Goal: Task Accomplishment & Management: Use online tool/utility

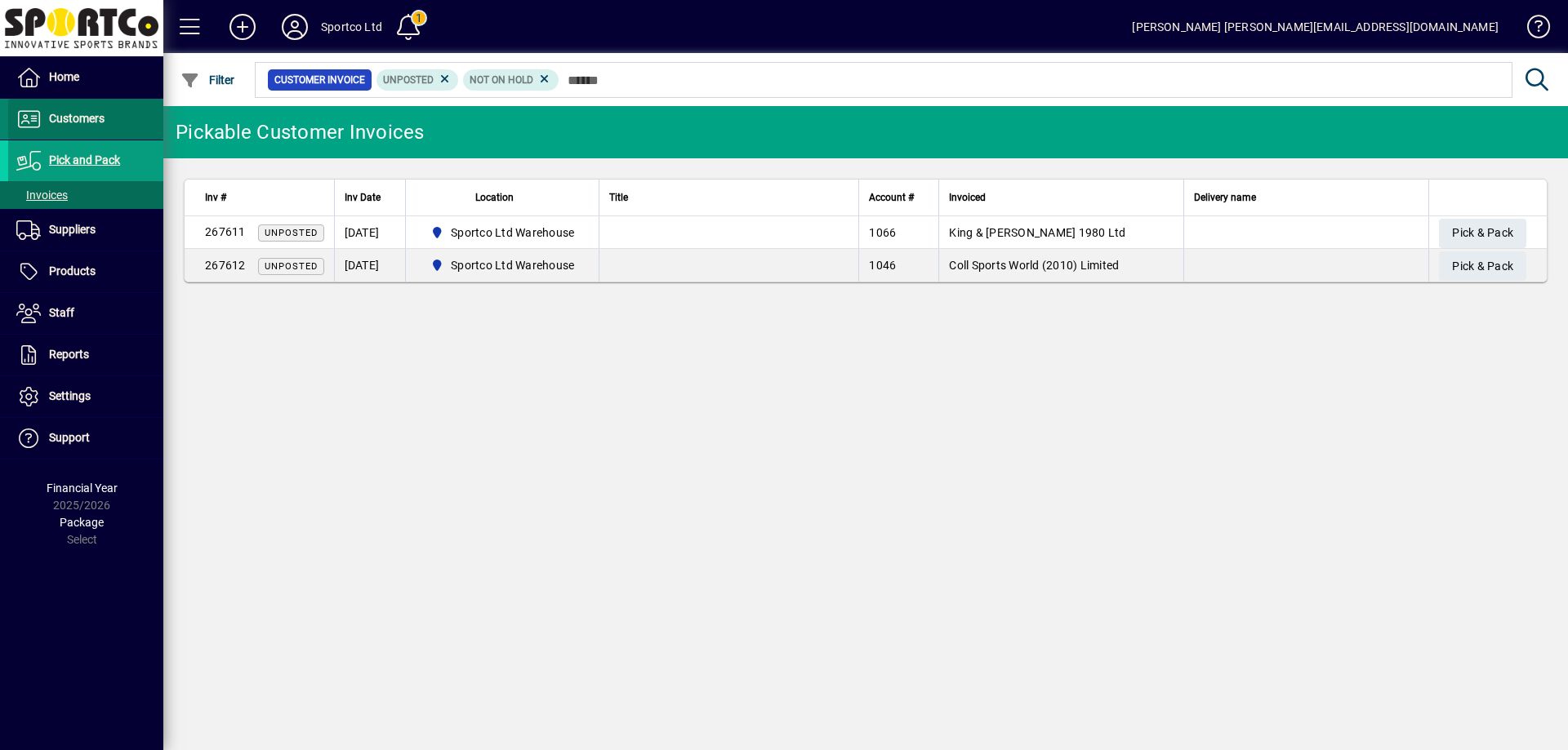
click at [82, 127] on span "Customers" at bounding box center [56, 119] width 96 height 20
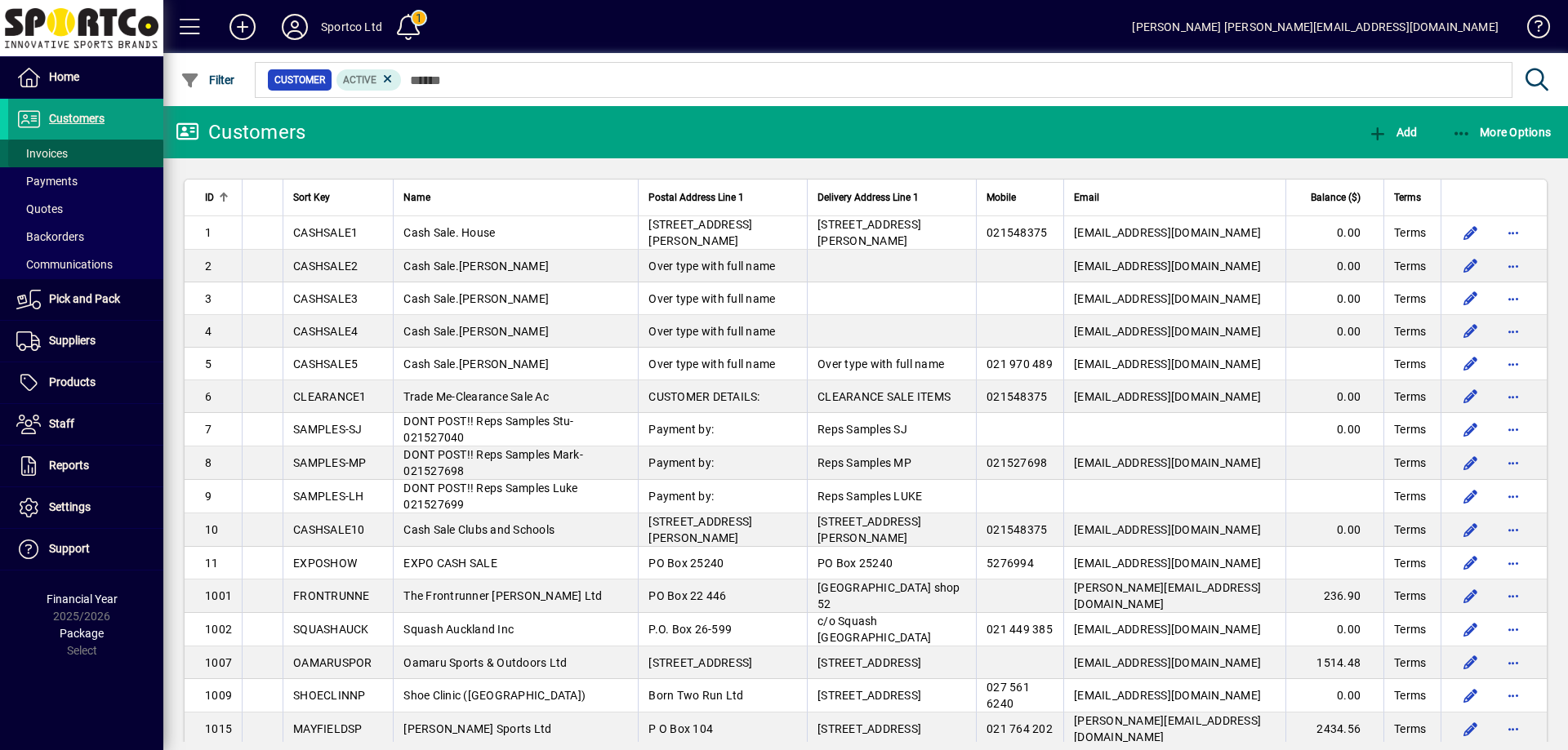
click at [57, 149] on span "Invoices" at bounding box center [42, 154] width 51 height 13
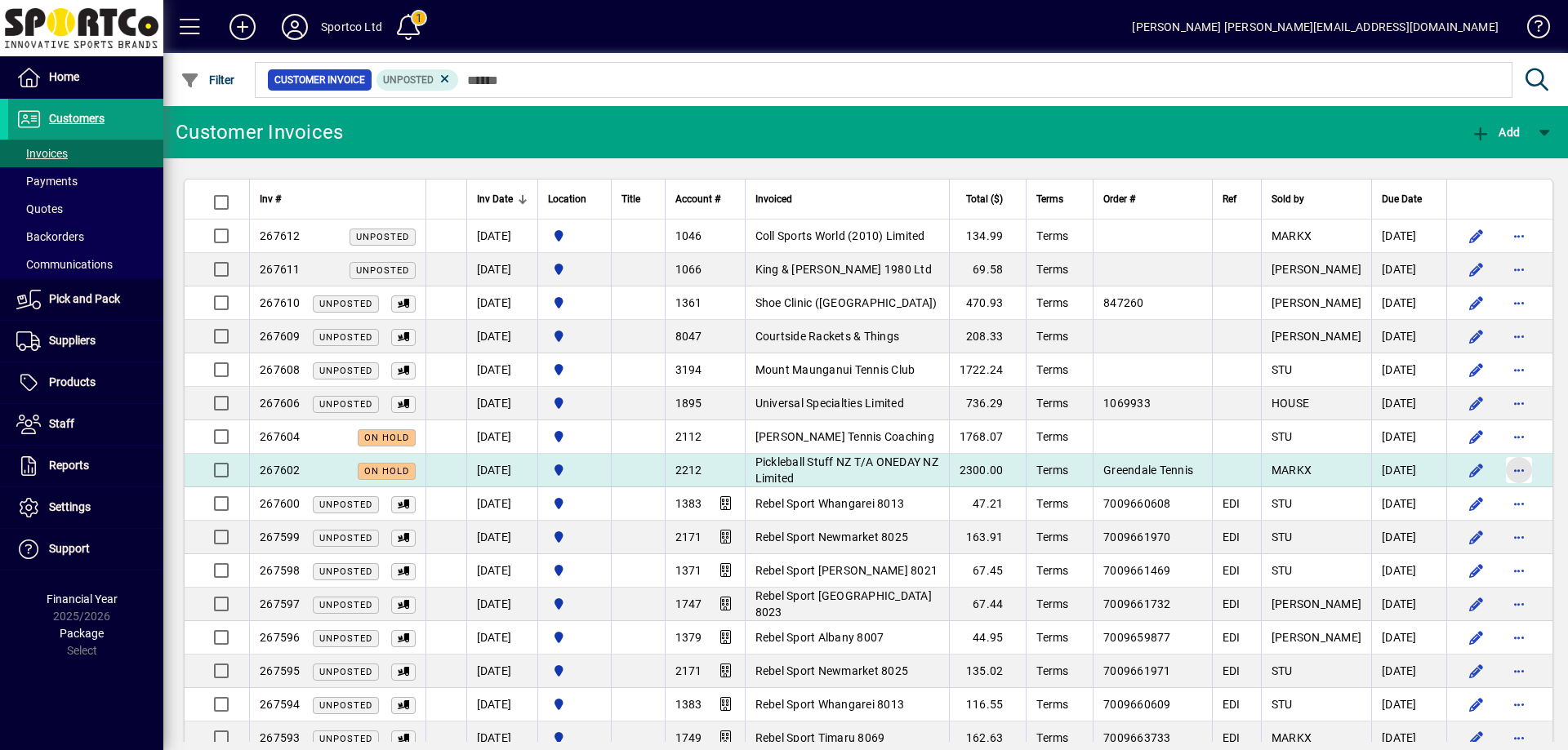
click at [1499, 469] on span "button" at bounding box center [1519, 470] width 39 height 39
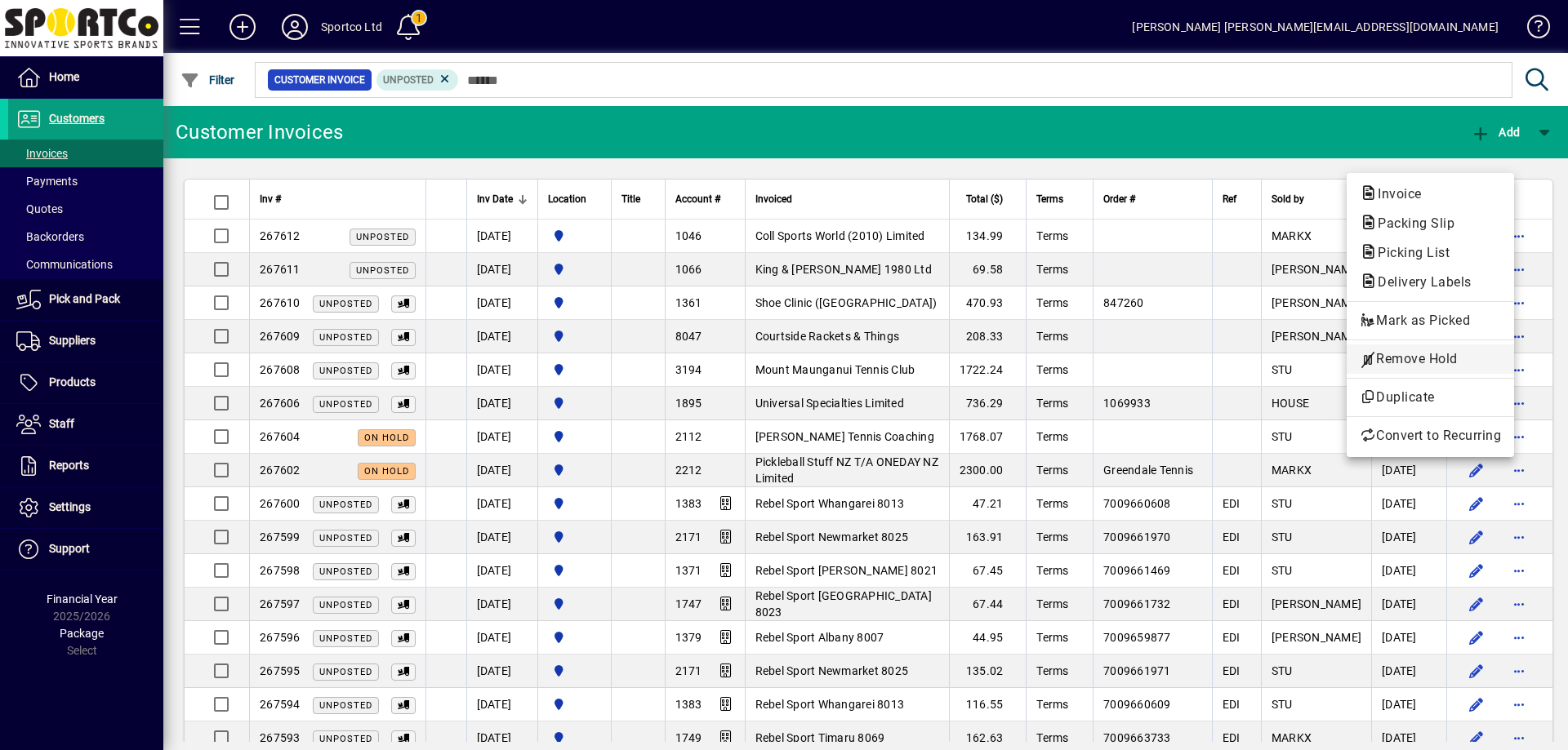
click at [1456, 358] on span "Remove Hold" at bounding box center [1430, 358] width 142 height 20
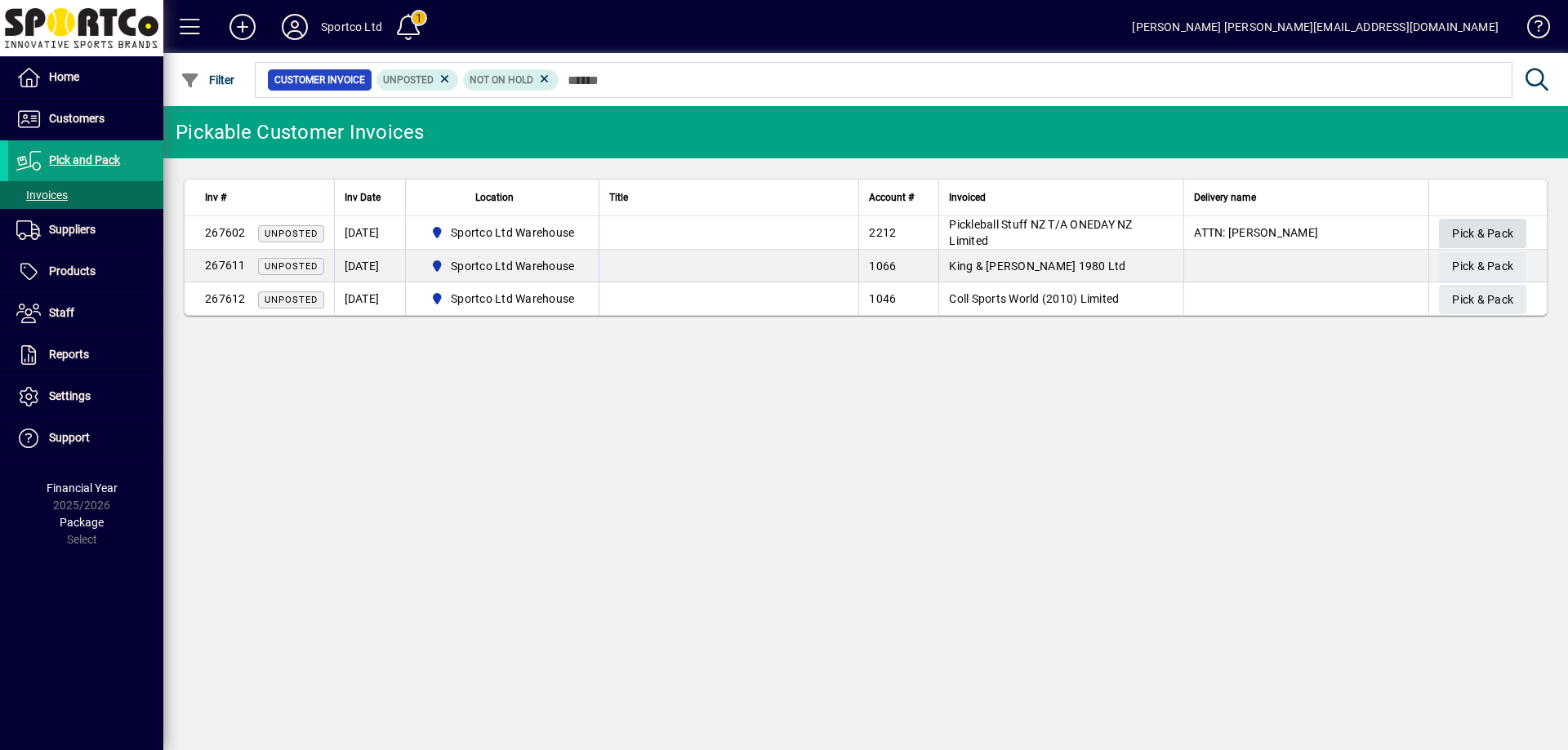
click at [1476, 228] on span "Pick & Pack" at bounding box center [1482, 234] width 61 height 27
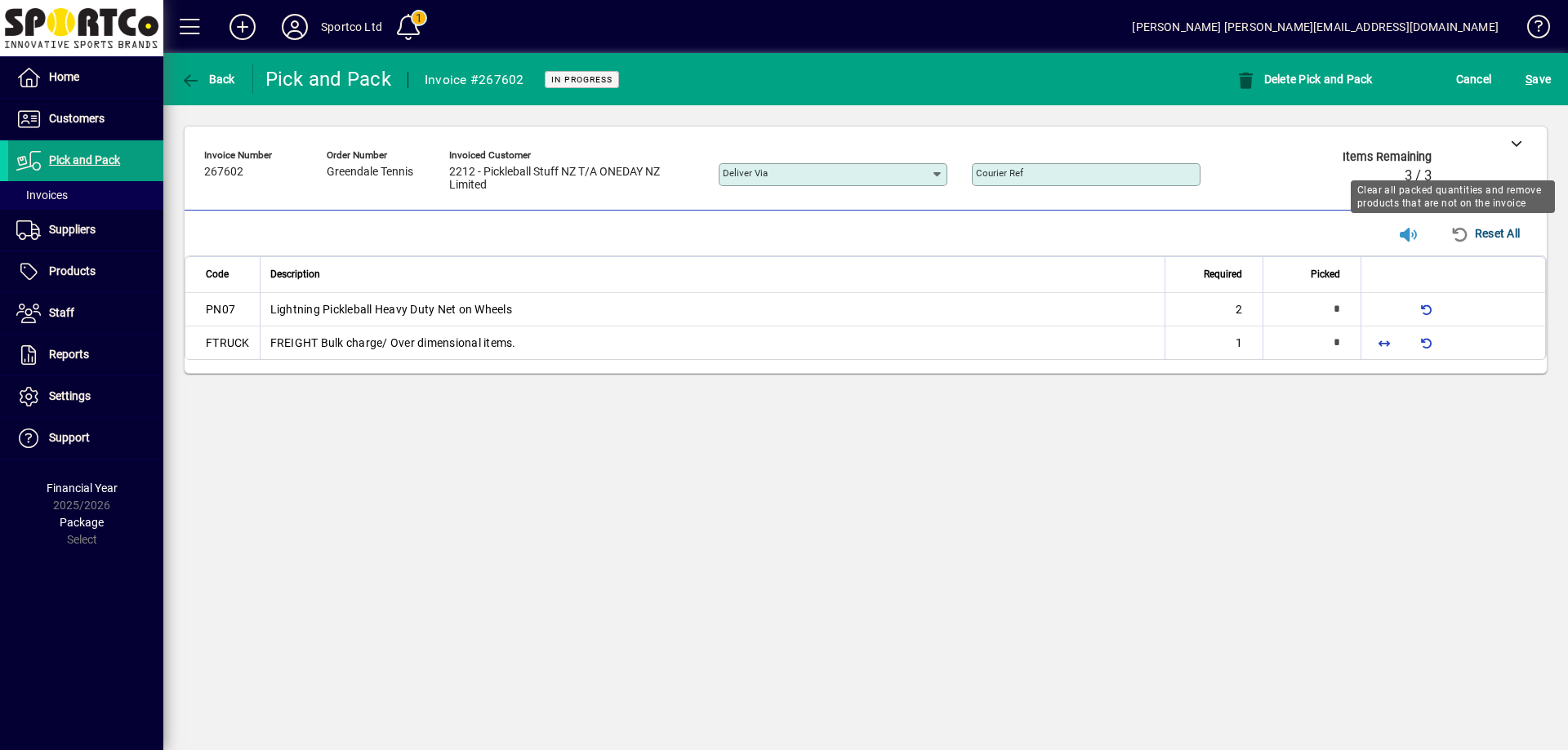
type input "*"
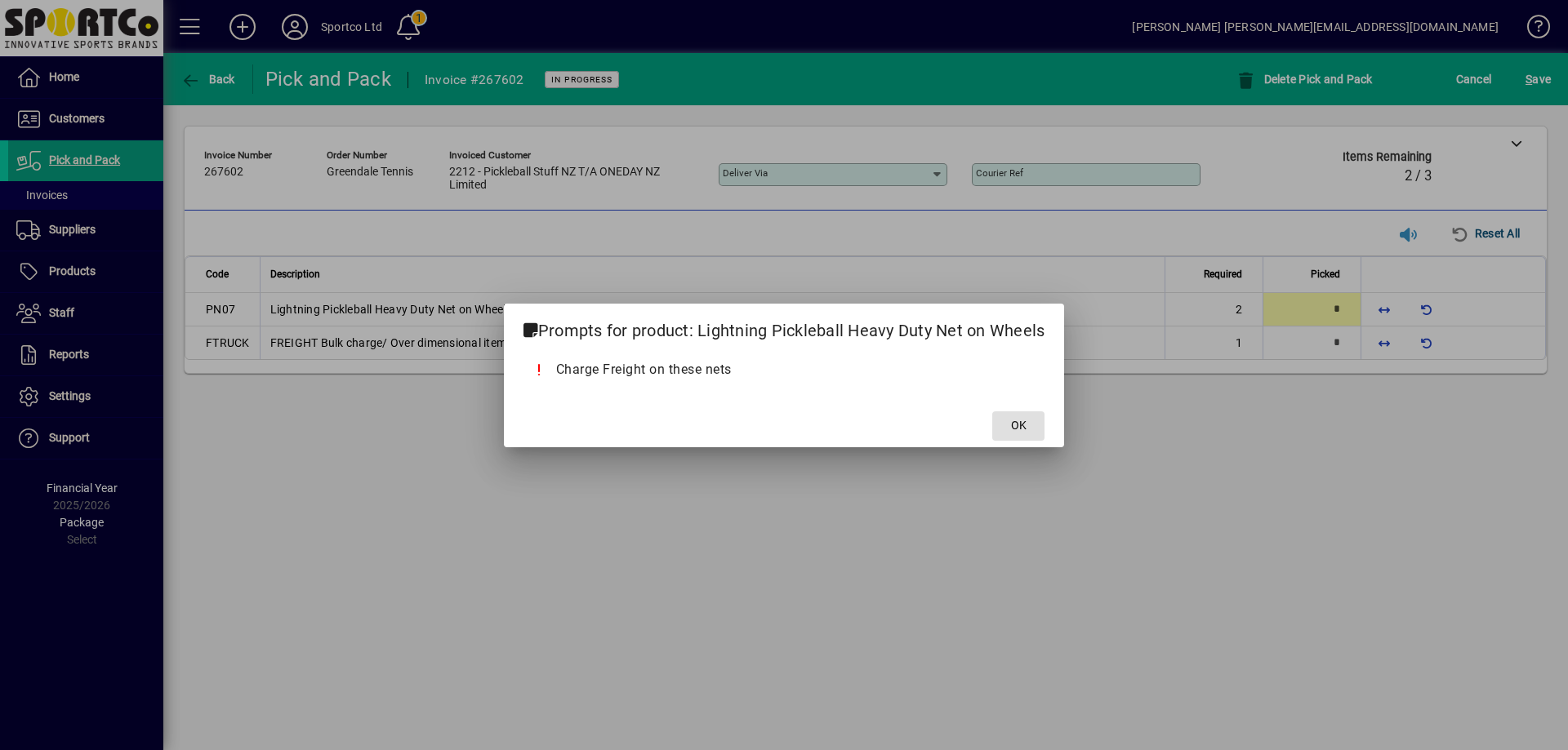
click at [1022, 417] on span "OK" at bounding box center [1019, 425] width 16 height 17
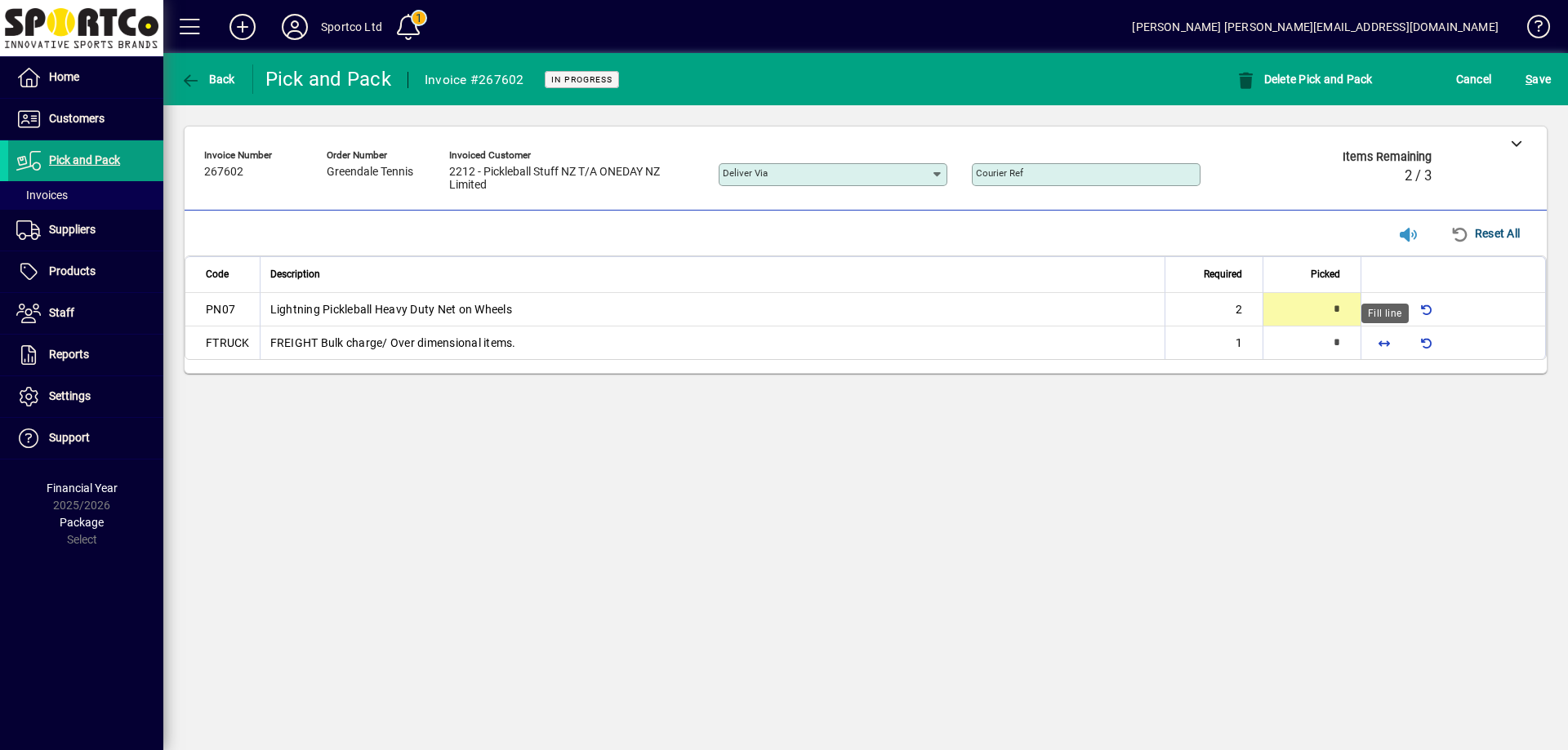
drag, startPoint x: 1382, startPoint y: 340, endPoint x: 1385, endPoint y: 323, distance: 17.3
click at [1384, 333] on span "button" at bounding box center [1384, 342] width 39 height 39
type input "*"
click at [1385, 315] on span "button" at bounding box center [1384, 309] width 39 height 39
type input "*"
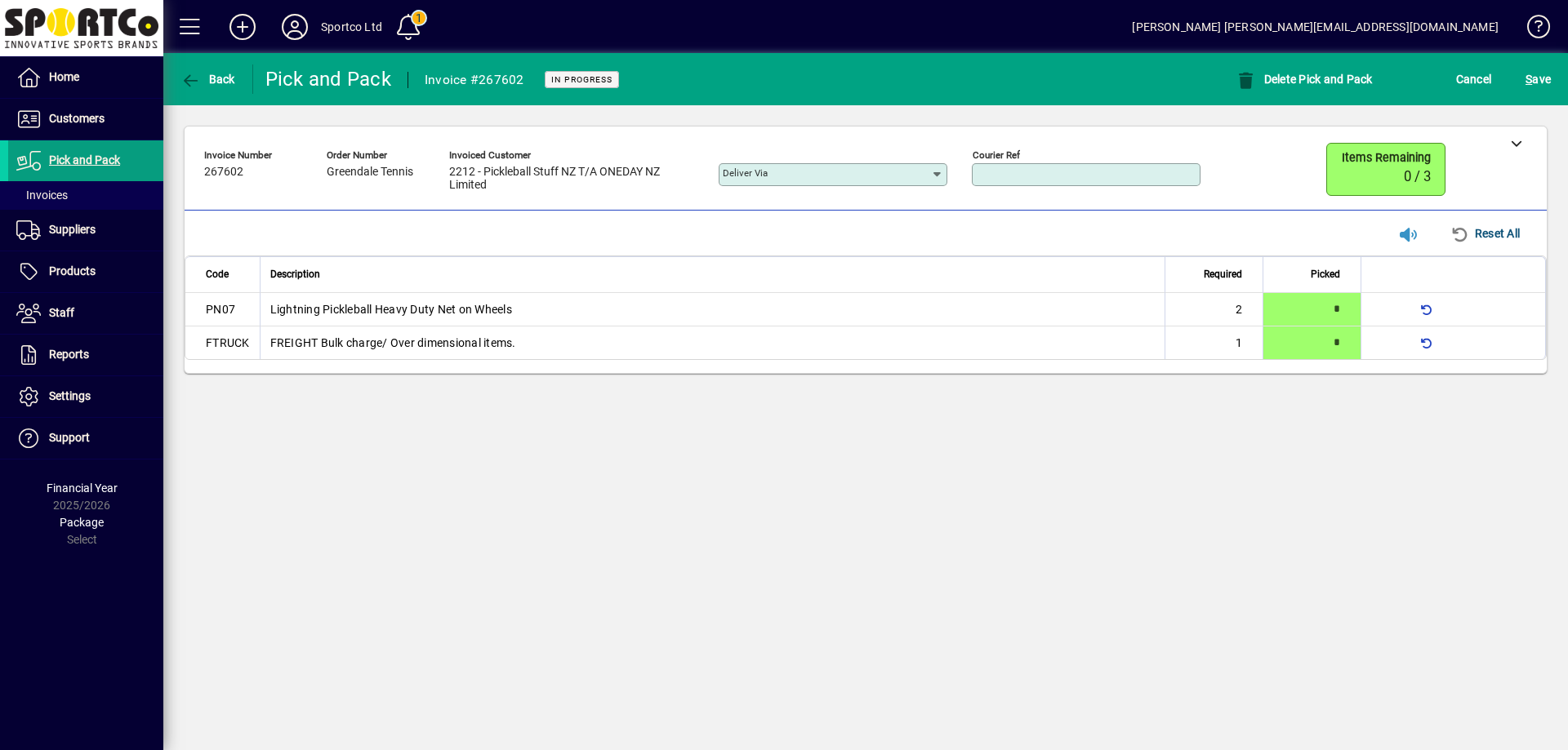
click at [1102, 174] on input "Courier Ref" at bounding box center [1088, 175] width 223 height 13
type input "*********"
click at [1543, 73] on span "S ave" at bounding box center [1537, 79] width 25 height 26
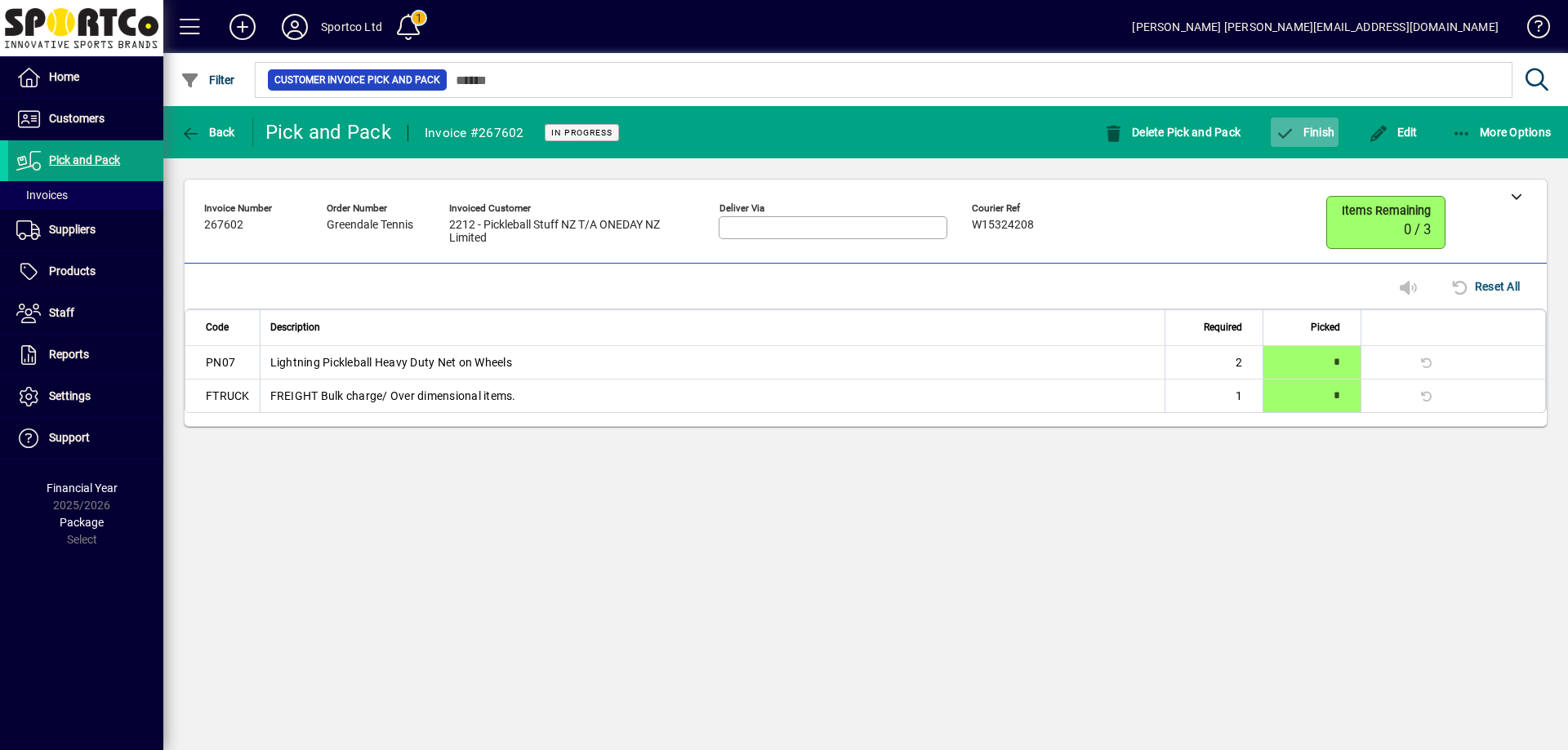
click at [1328, 127] on span "Finish" at bounding box center [1304, 132] width 60 height 13
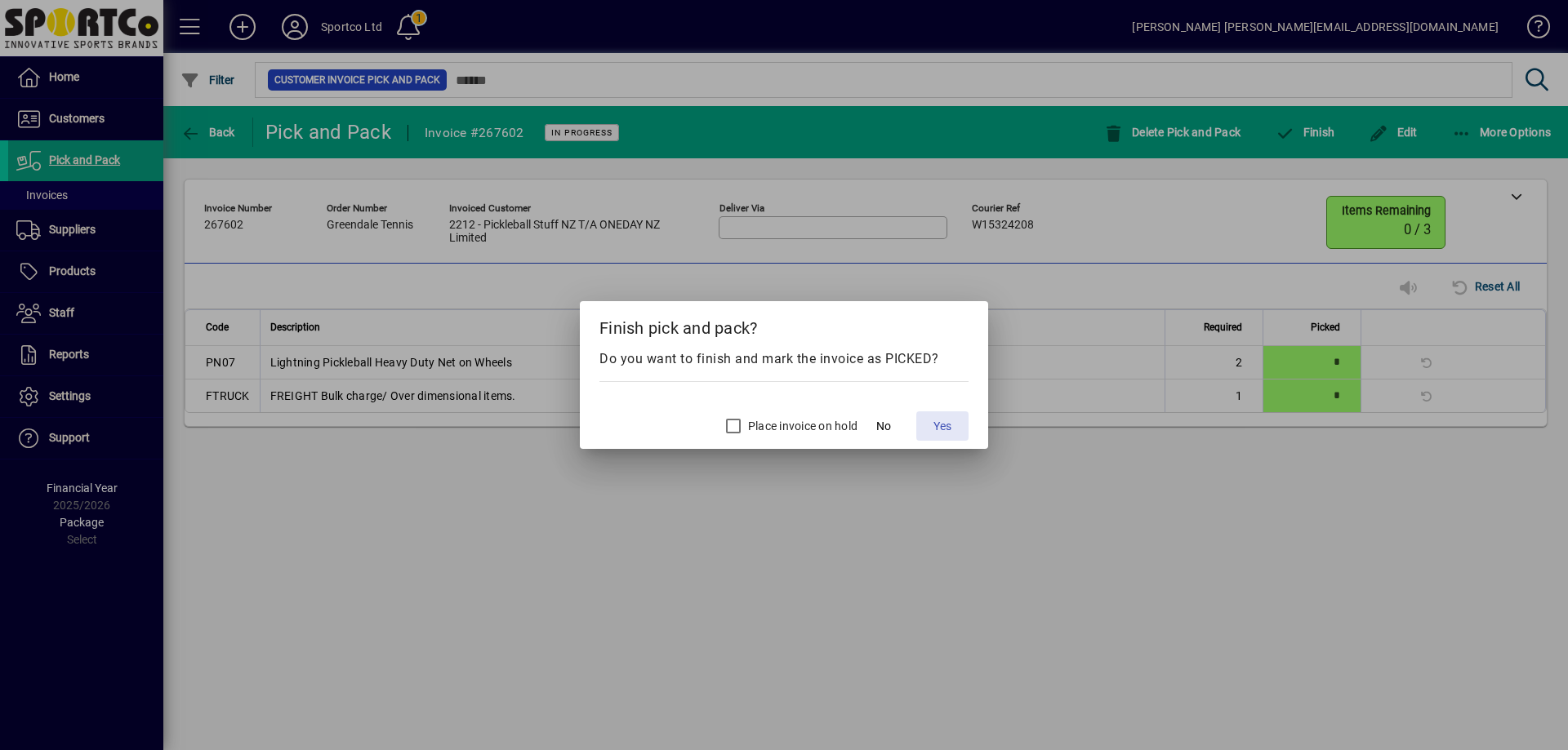
click at [946, 419] on span "Yes" at bounding box center [941, 426] width 18 height 17
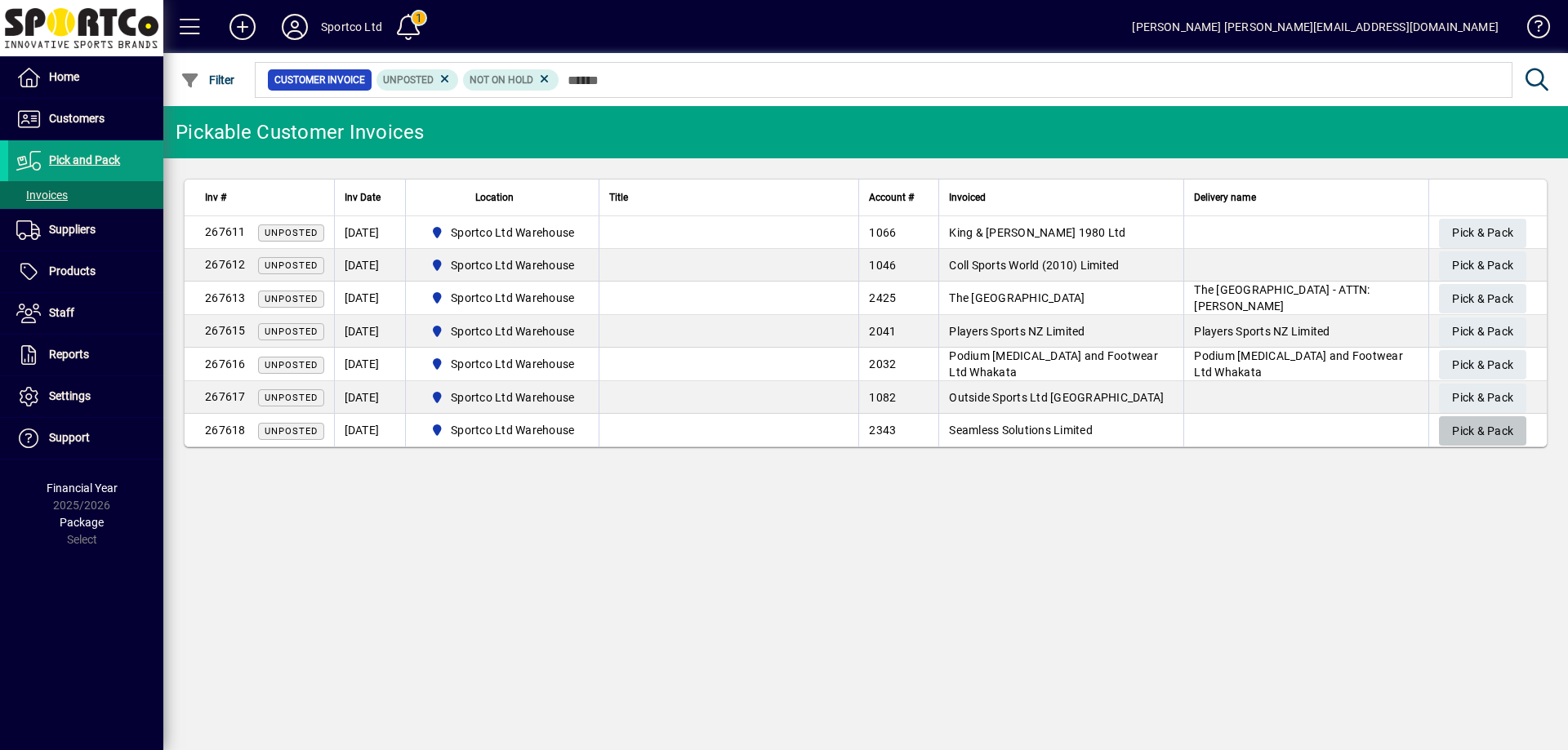
click at [1488, 422] on span "Pick & Pack" at bounding box center [1482, 431] width 61 height 27
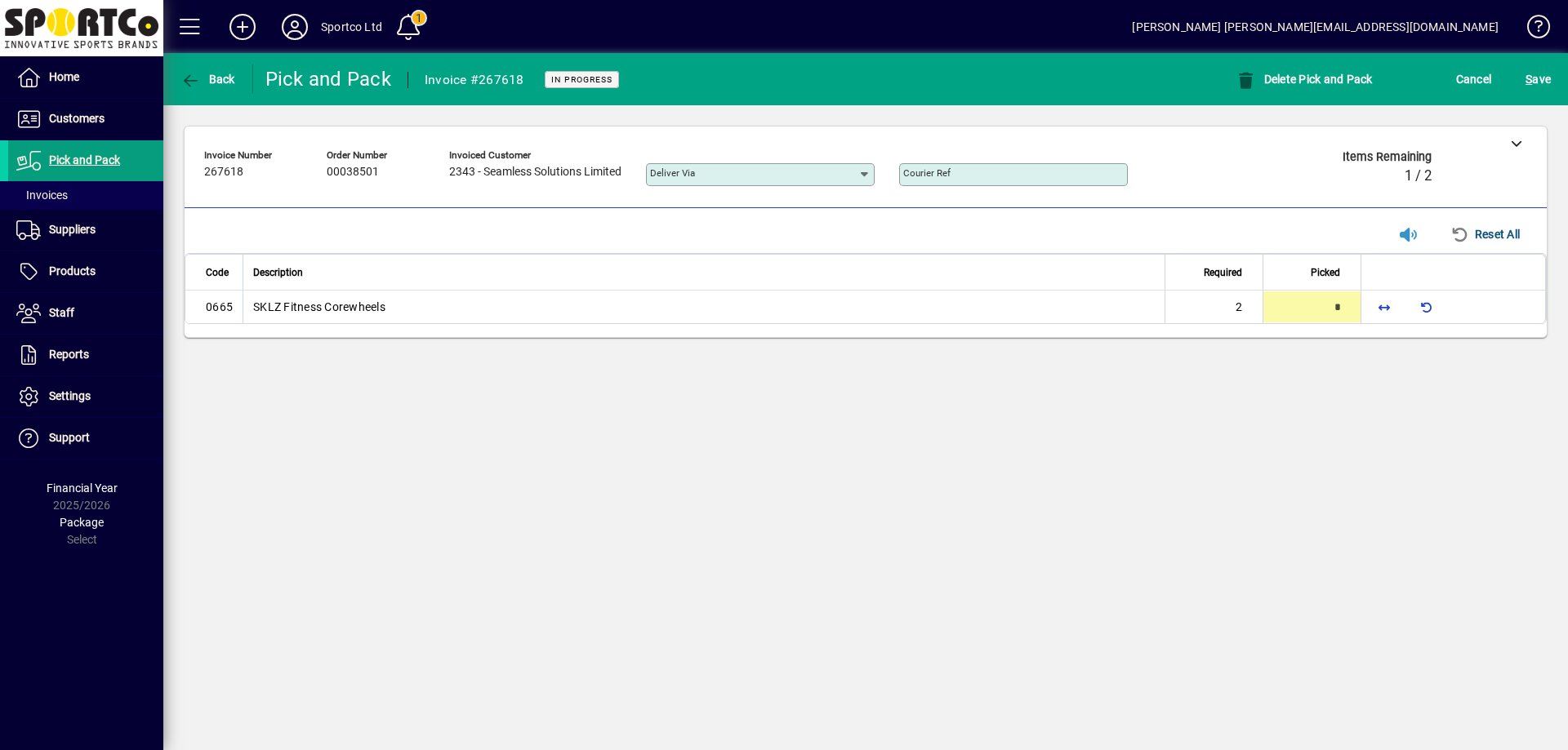
type input "*"
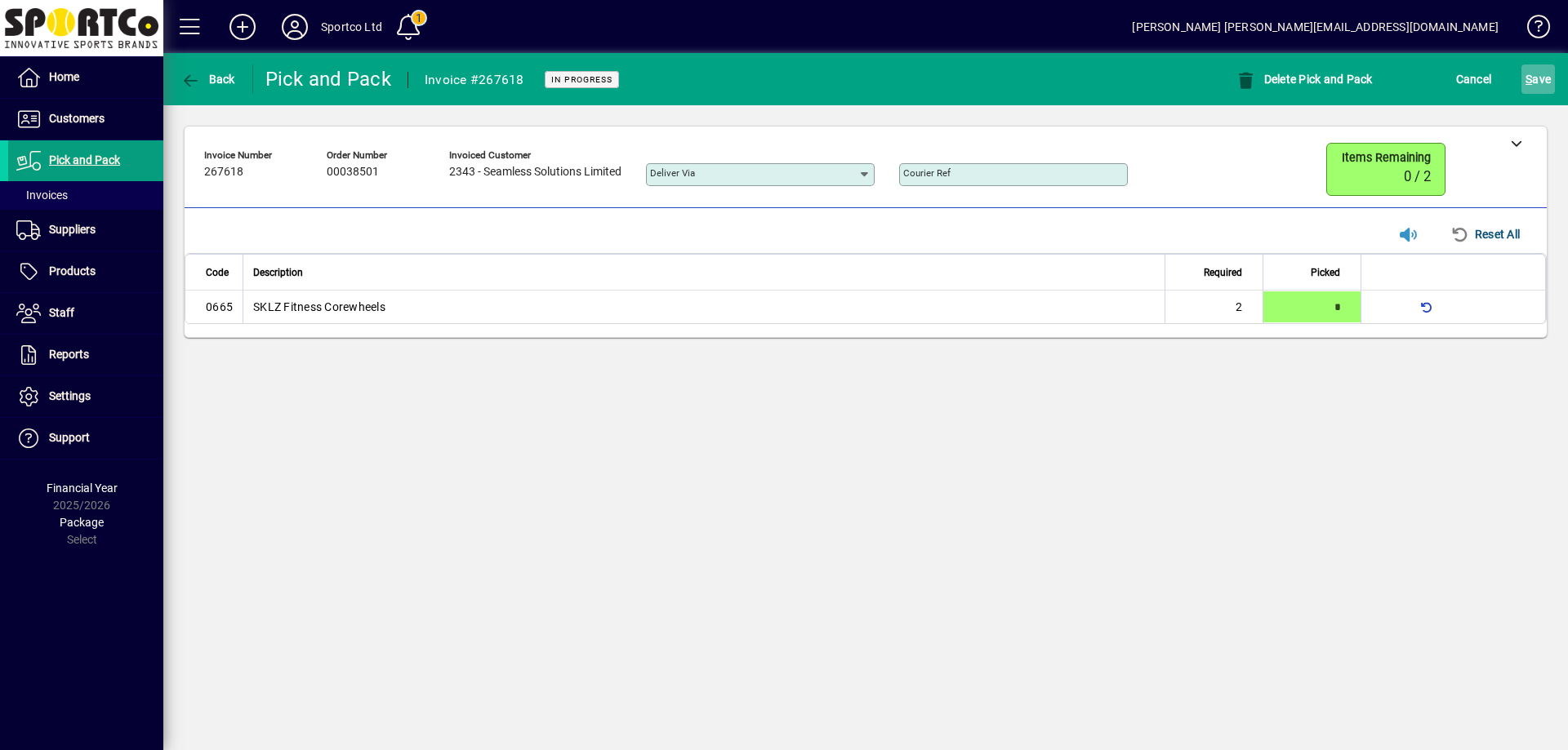
click at [1538, 78] on span "S ave" at bounding box center [1537, 79] width 25 height 26
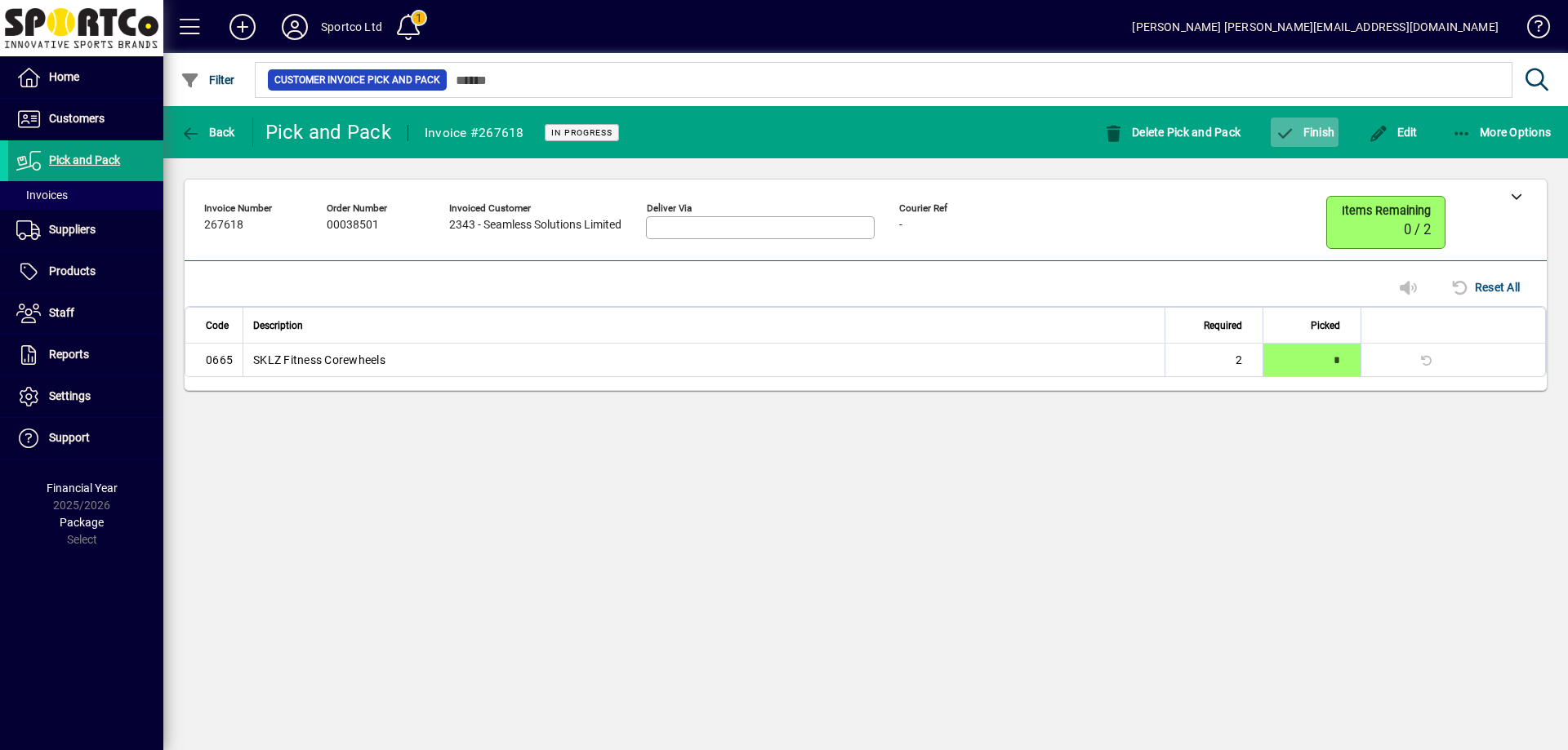
click at [1311, 131] on span "Finish" at bounding box center [1304, 132] width 60 height 13
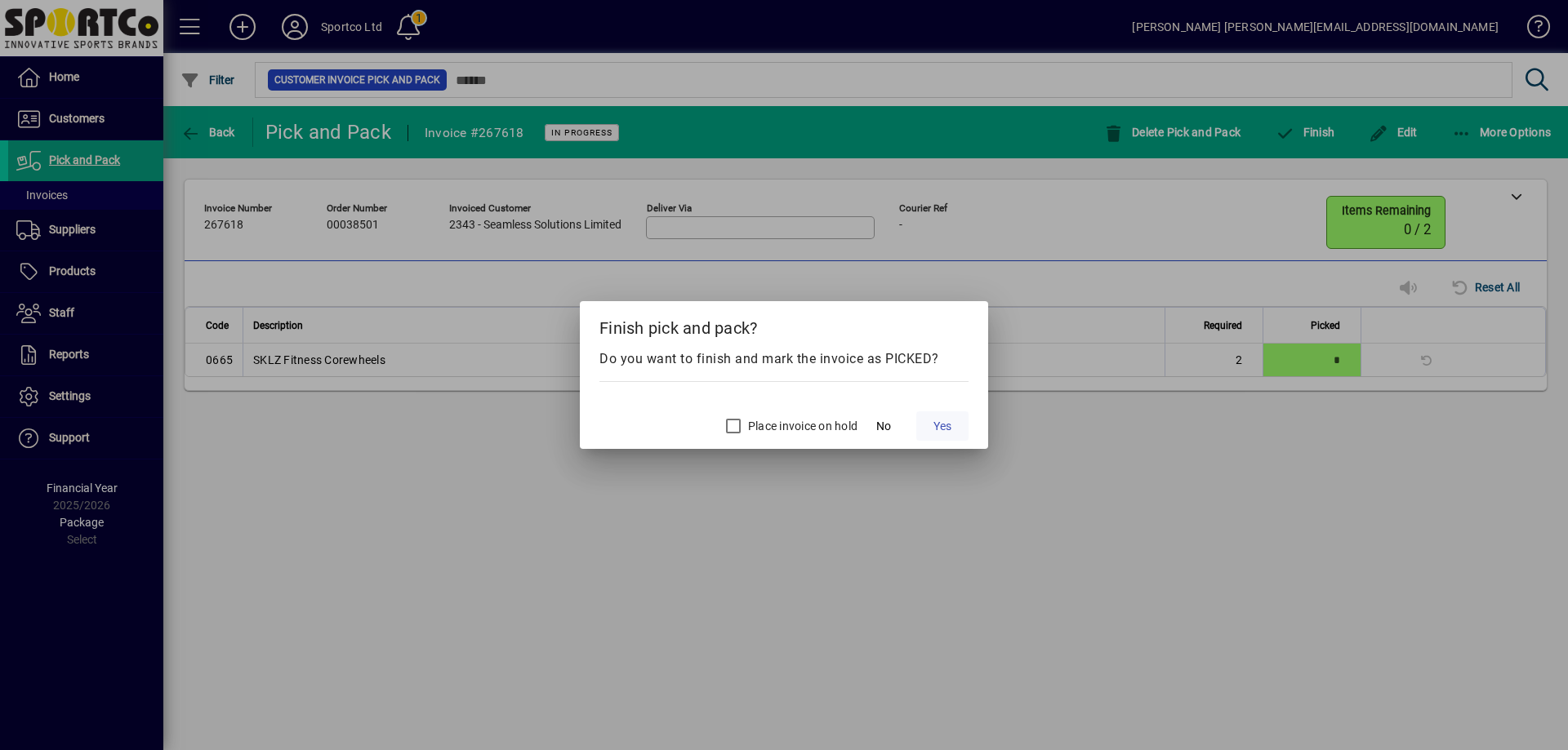
click at [939, 425] on span "Yes" at bounding box center [941, 426] width 18 height 17
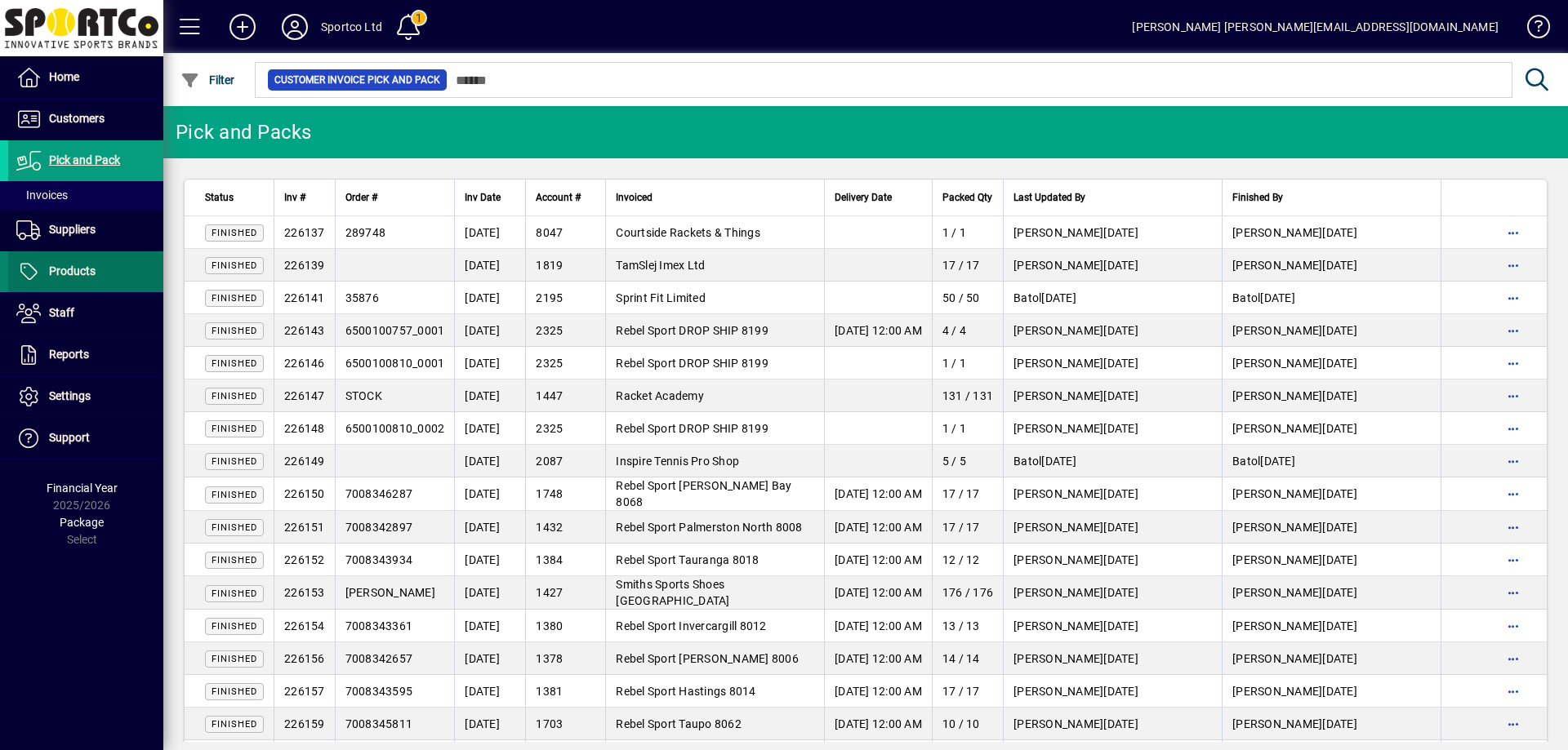
click at [107, 272] on span at bounding box center [86, 272] width 155 height 39
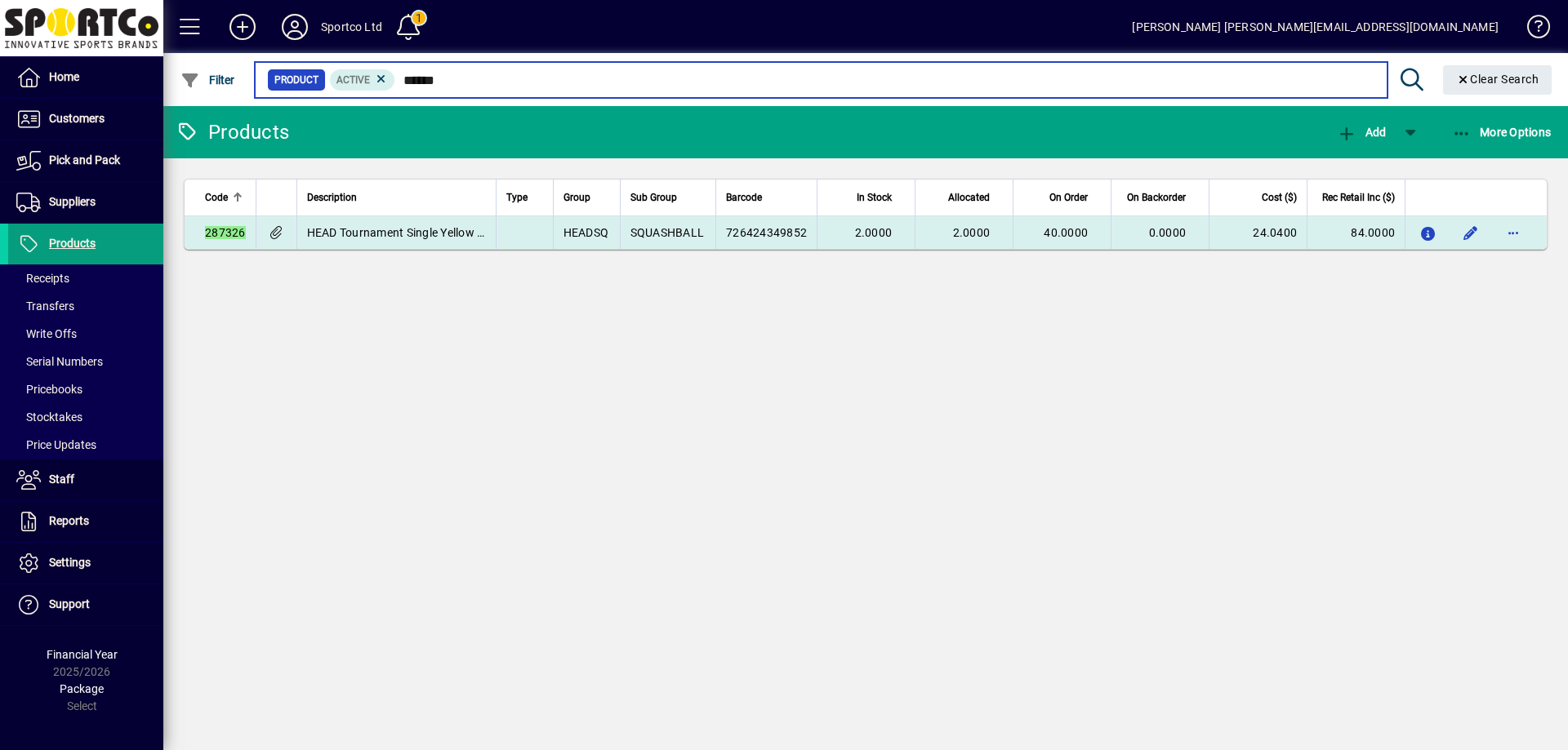
type input "******"
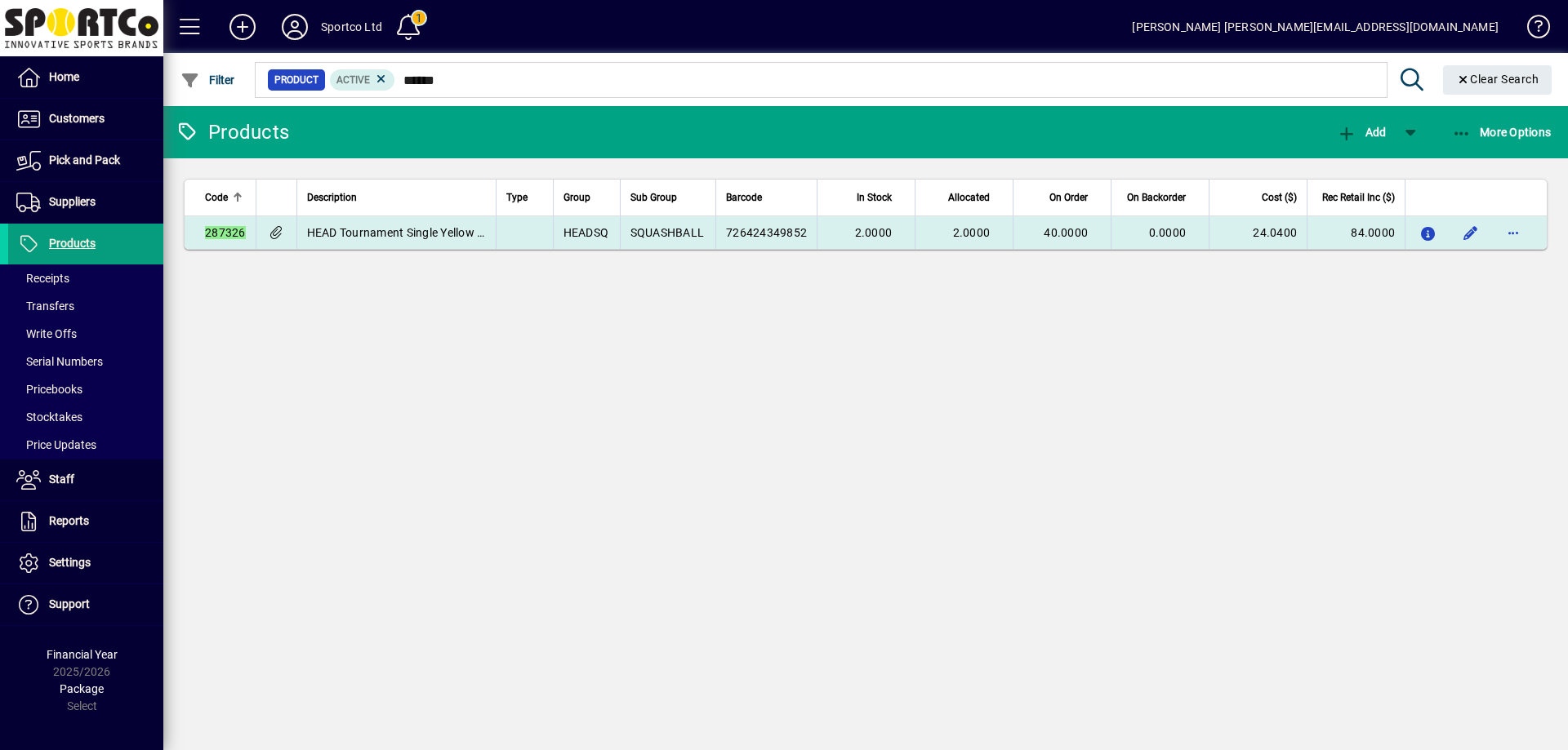
click at [747, 222] on td "726424349852" at bounding box center [765, 232] width 101 height 33
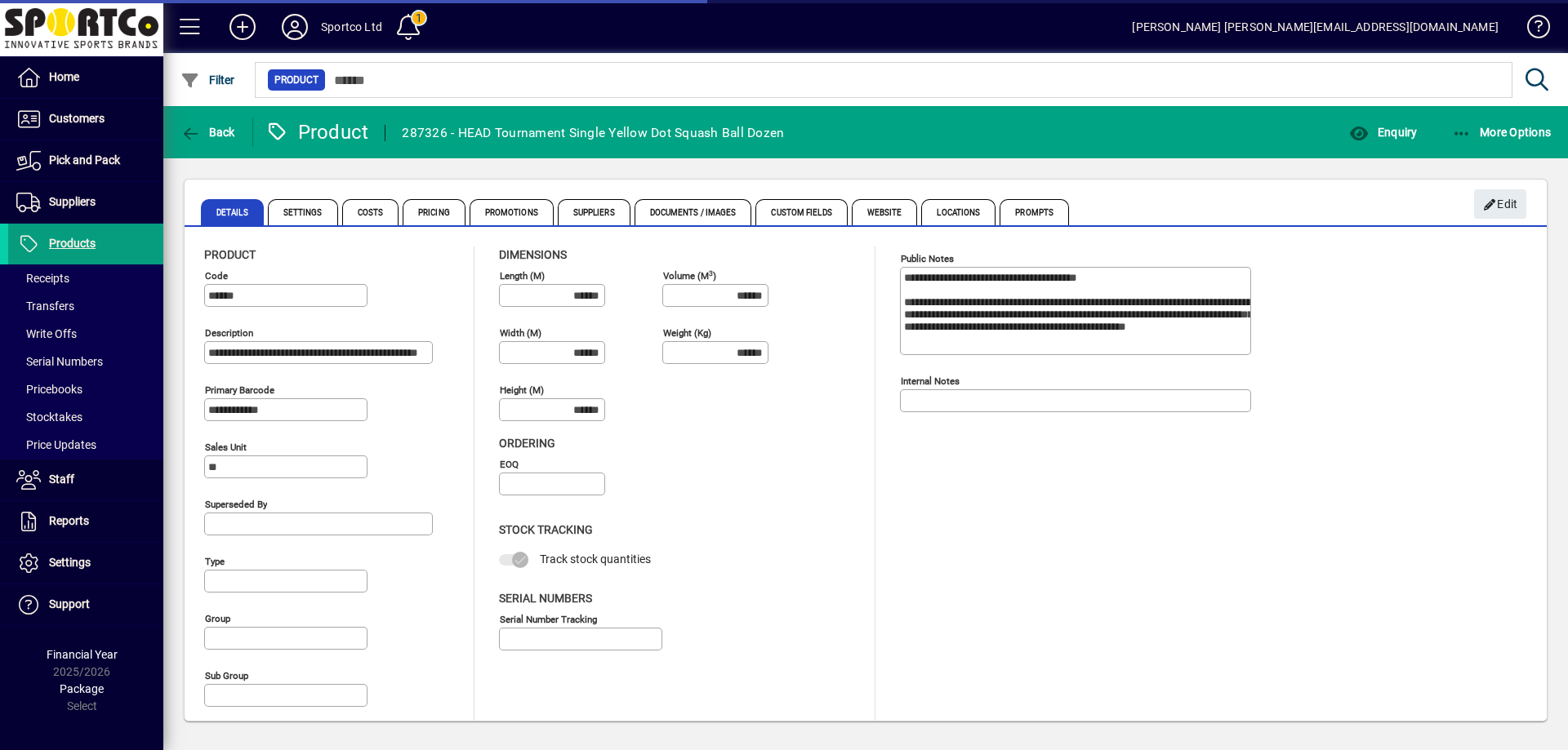
type input "**********"
type input "****"
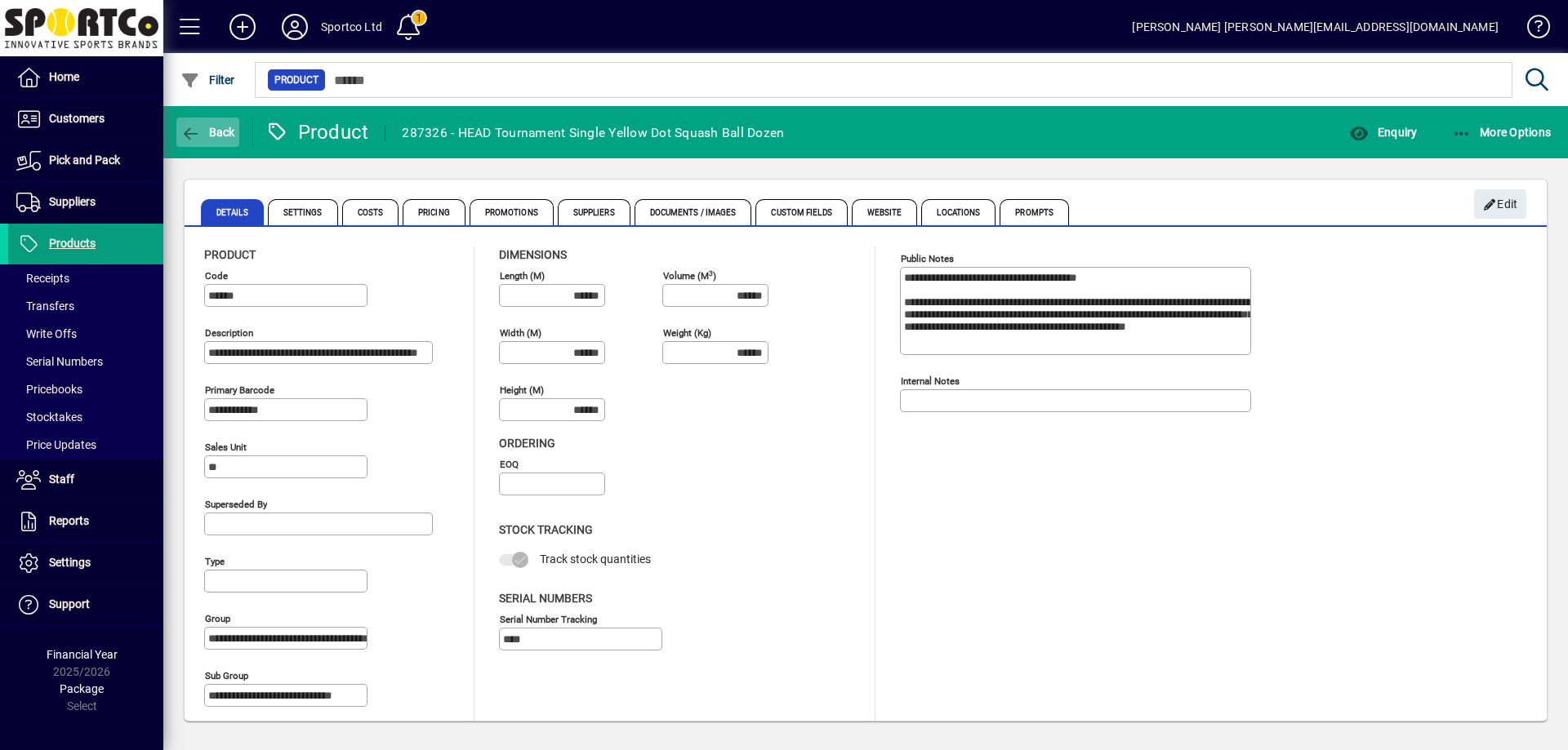
click at [200, 126] on icon "button" at bounding box center [191, 134] width 20 height 17
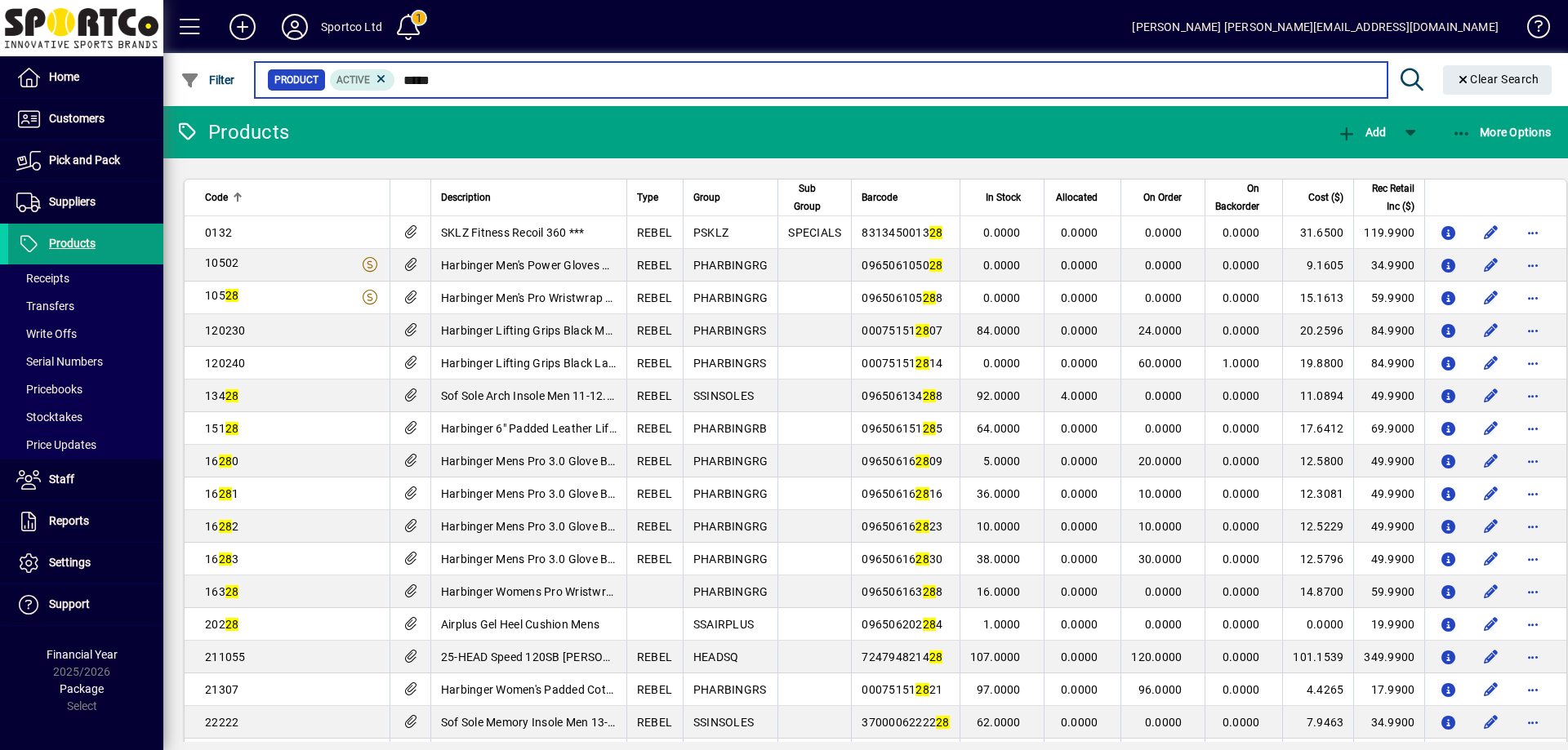
type input "******"
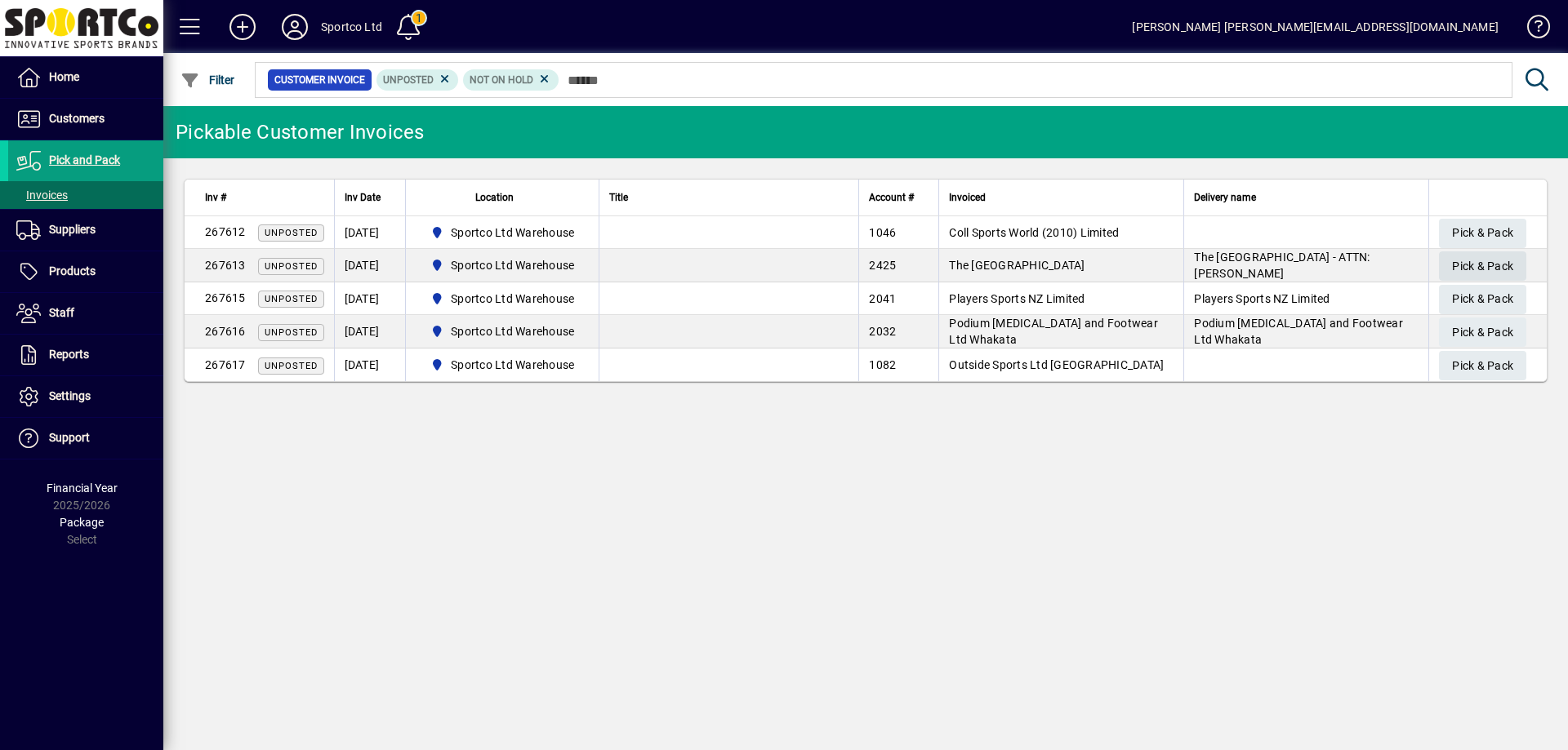
click at [1487, 261] on span "Pick & Pack" at bounding box center [1482, 266] width 61 height 27
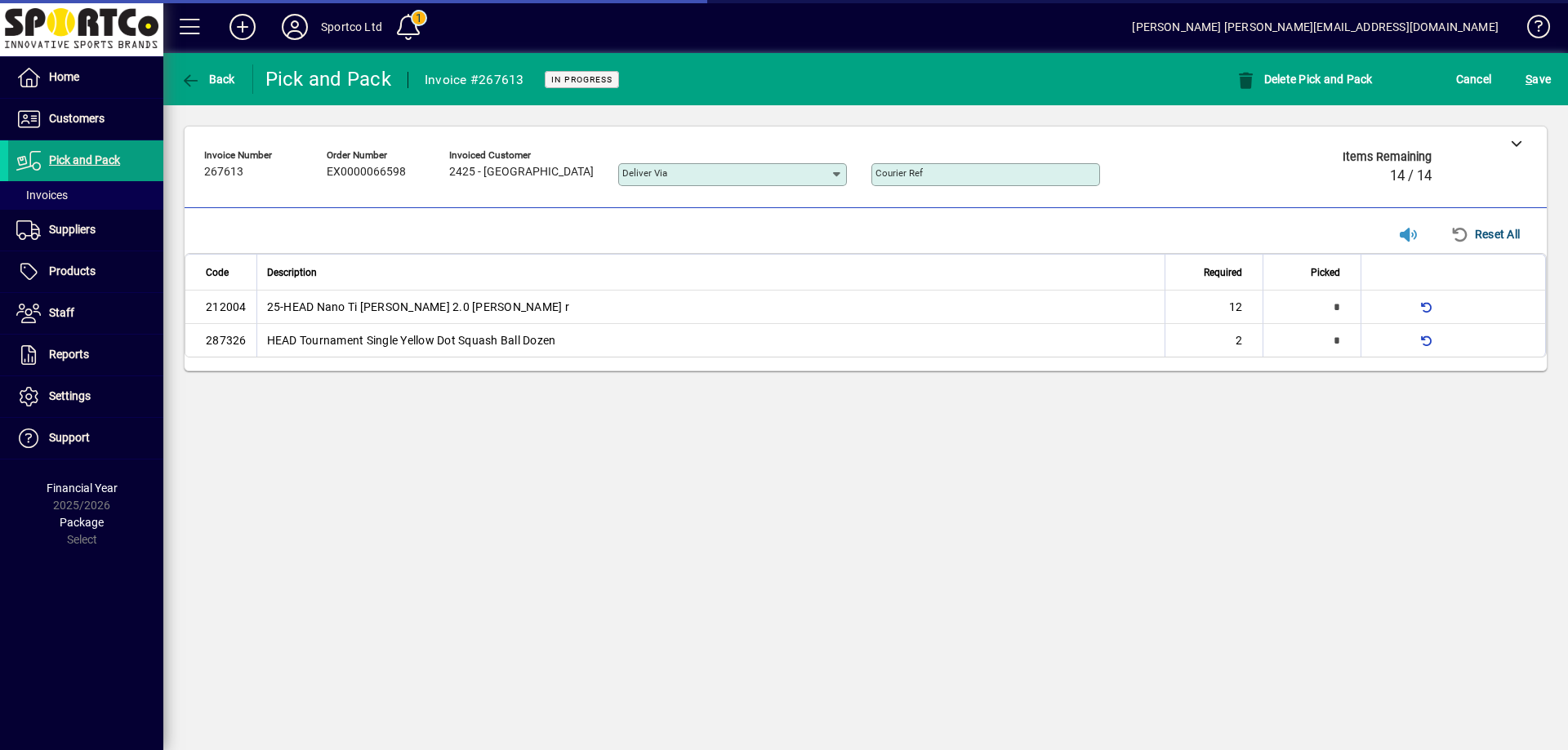
type input "**********"
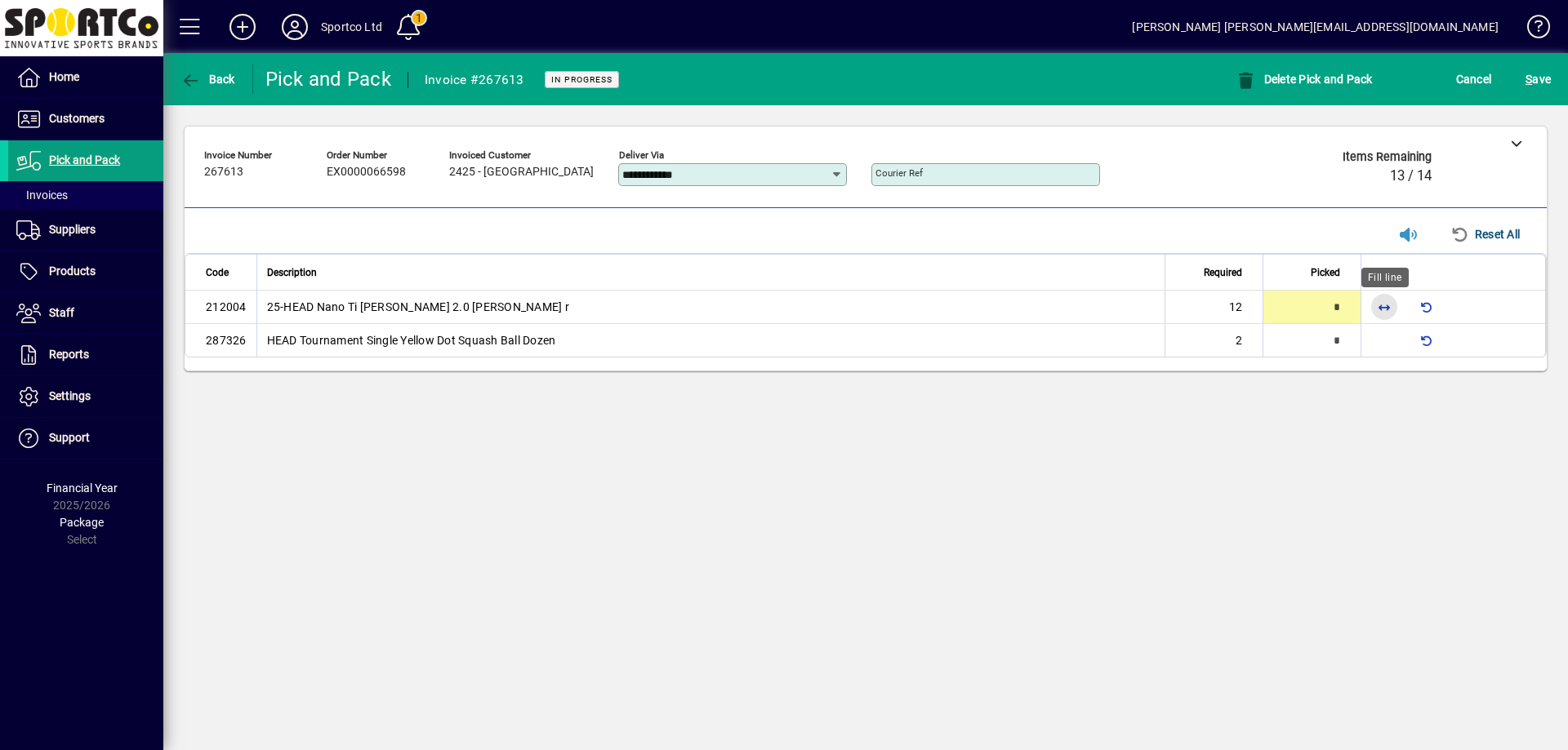
click at [1384, 306] on span "button" at bounding box center [1384, 307] width 39 height 39
type input "**"
type input "*"
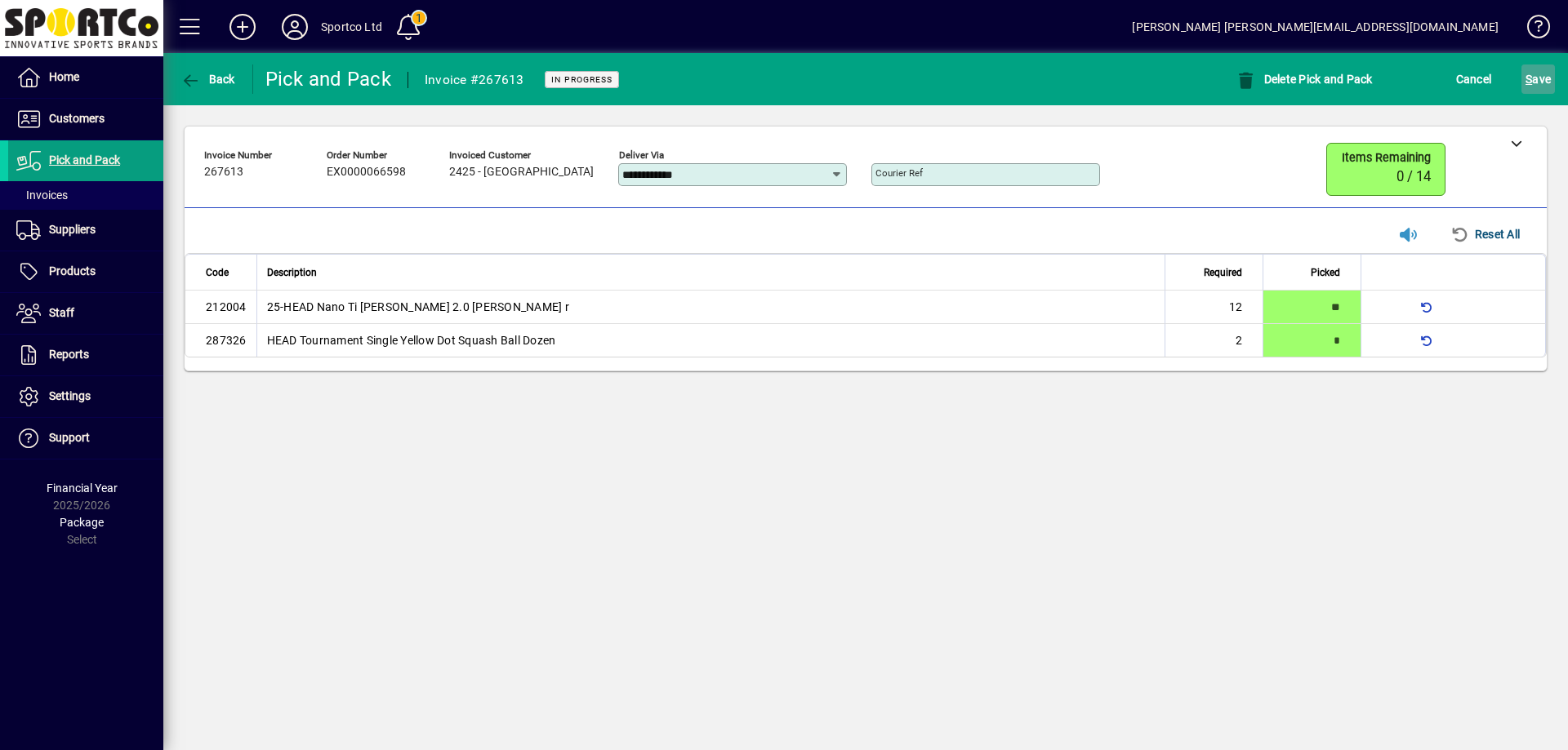
click at [1527, 82] on span "S" at bounding box center [1528, 79] width 7 height 13
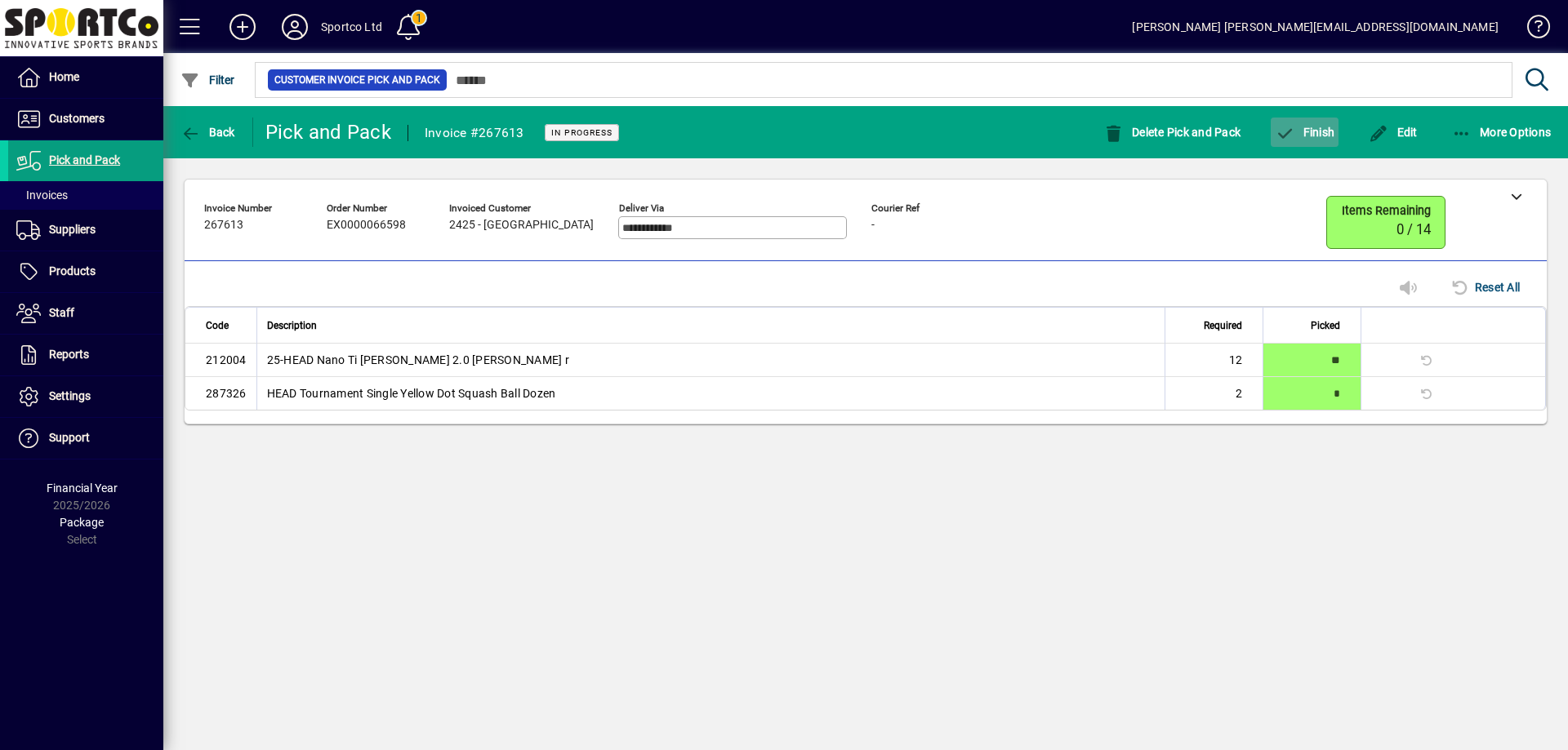
click at [1319, 129] on span "Finish" at bounding box center [1304, 132] width 60 height 13
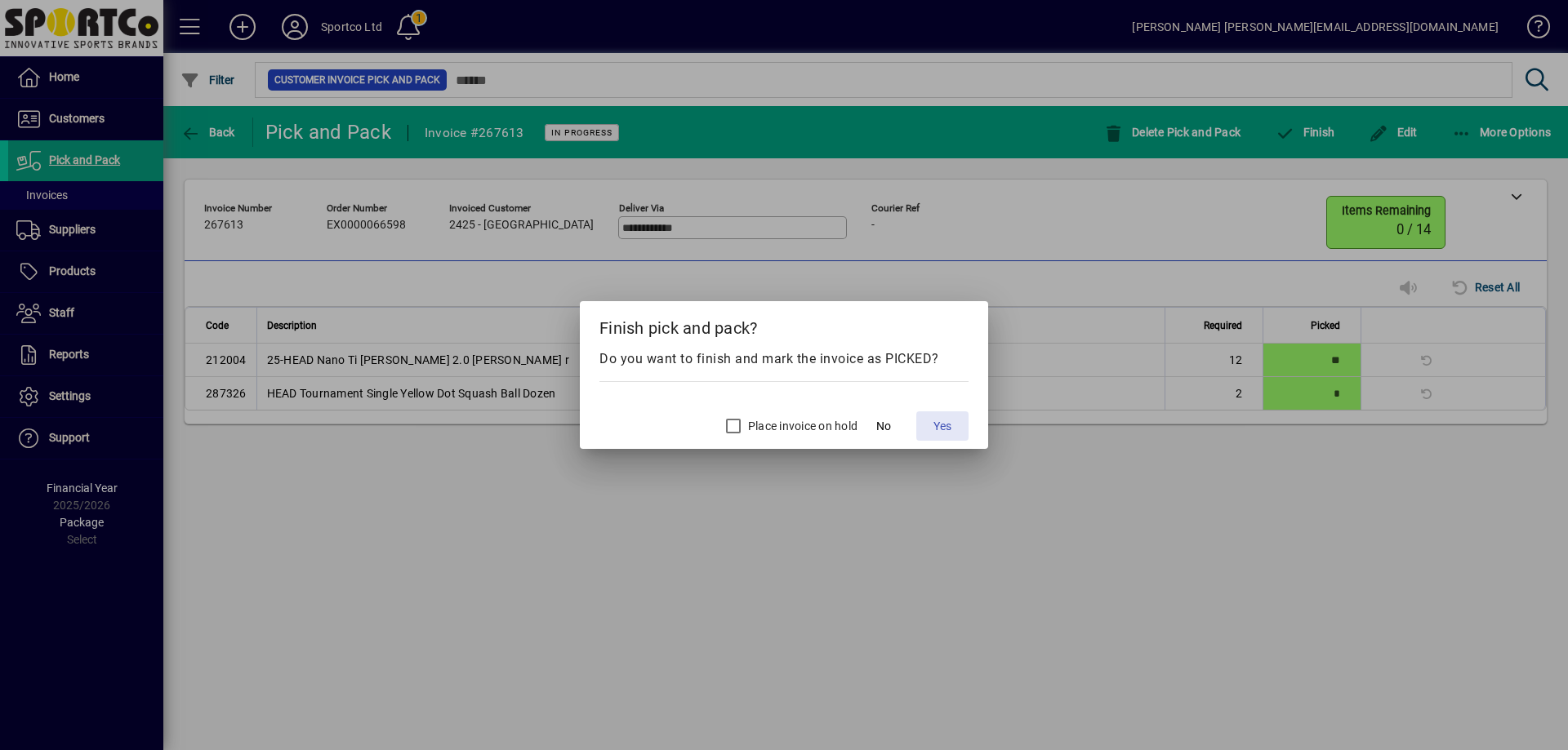
click at [953, 423] on span at bounding box center [942, 426] width 52 height 39
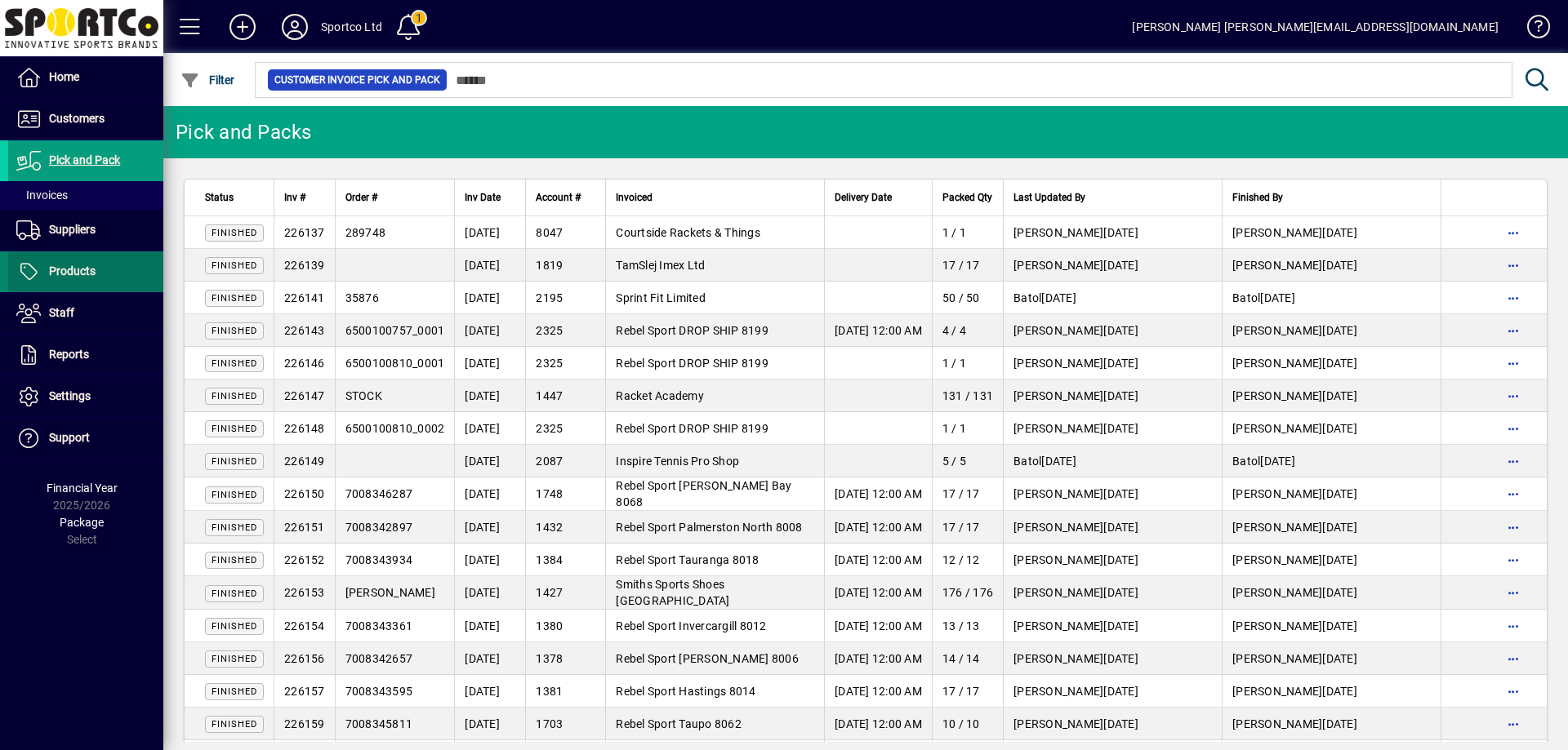
click at [75, 275] on span "Products" at bounding box center [73, 271] width 47 height 13
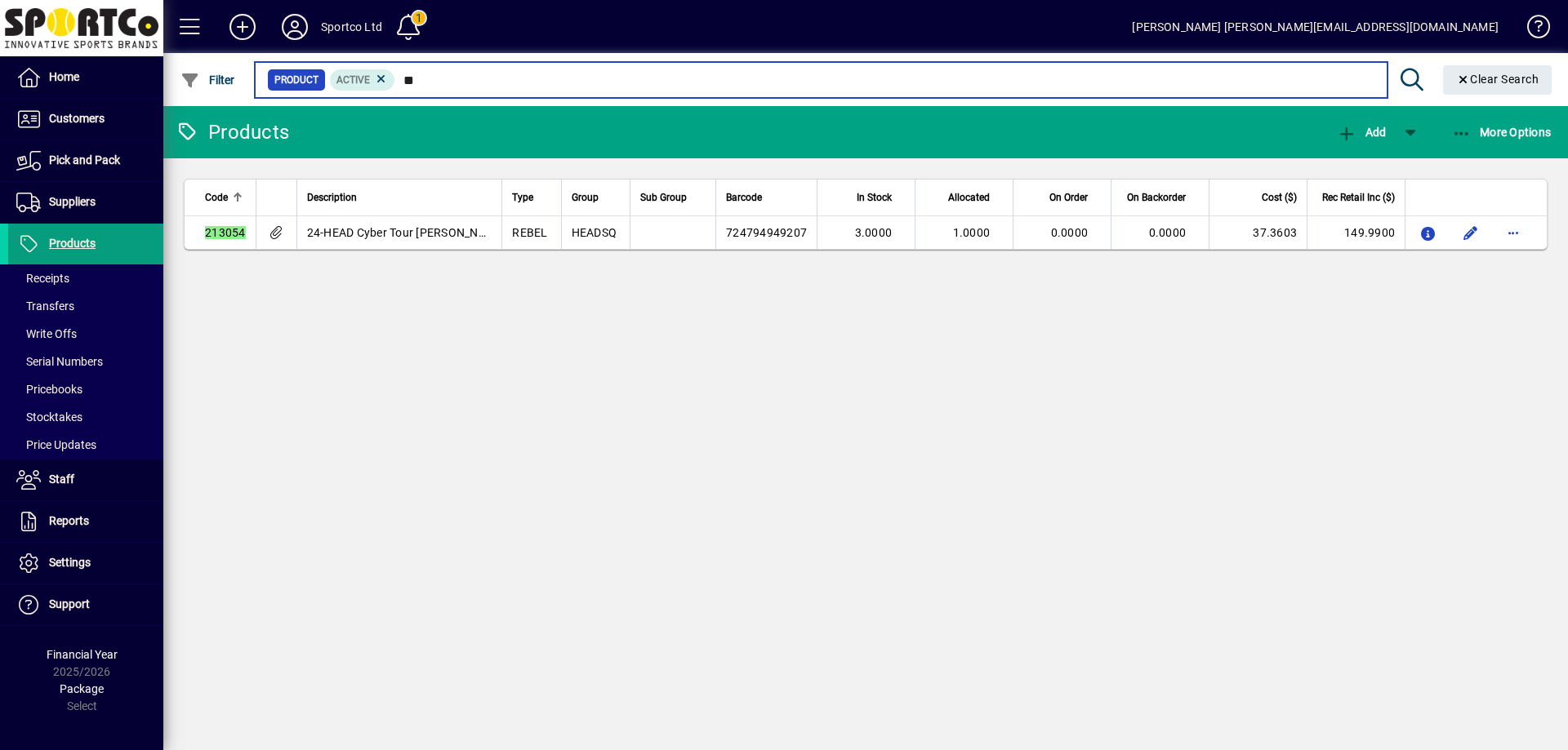
type input "*"
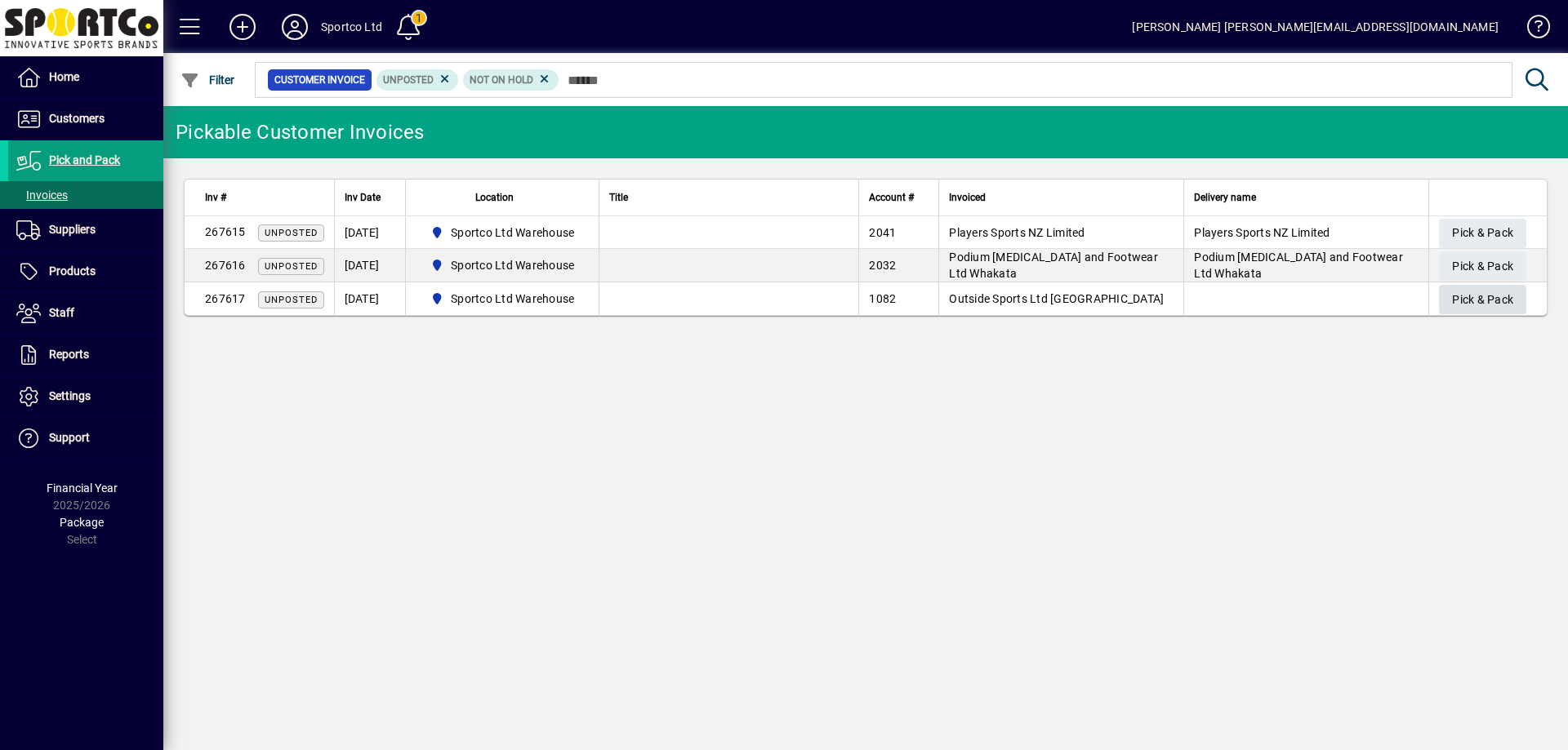
click at [1491, 299] on span "Pick & Pack" at bounding box center [1482, 300] width 61 height 27
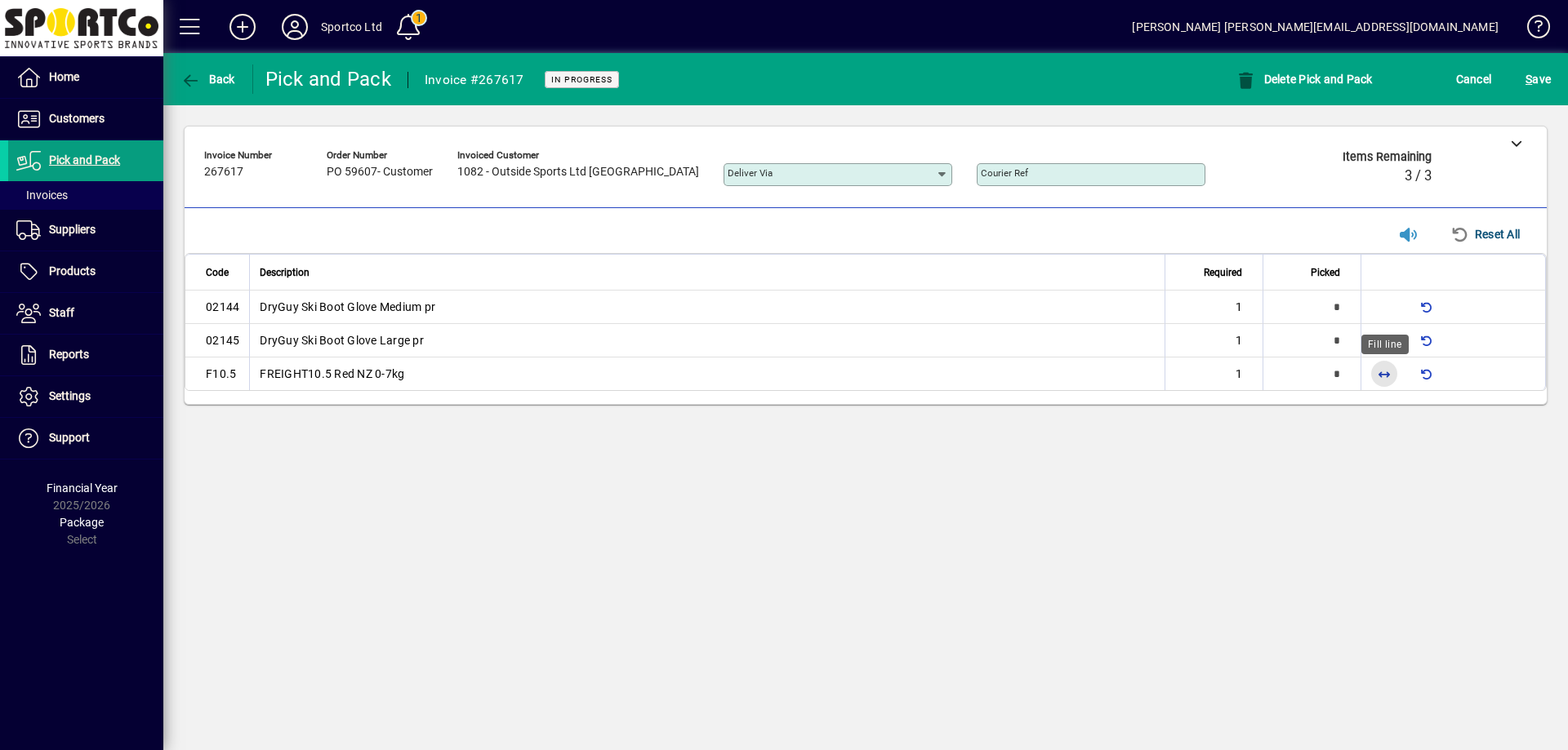
click at [1386, 368] on span "button" at bounding box center [1384, 374] width 39 height 39
type input "*"
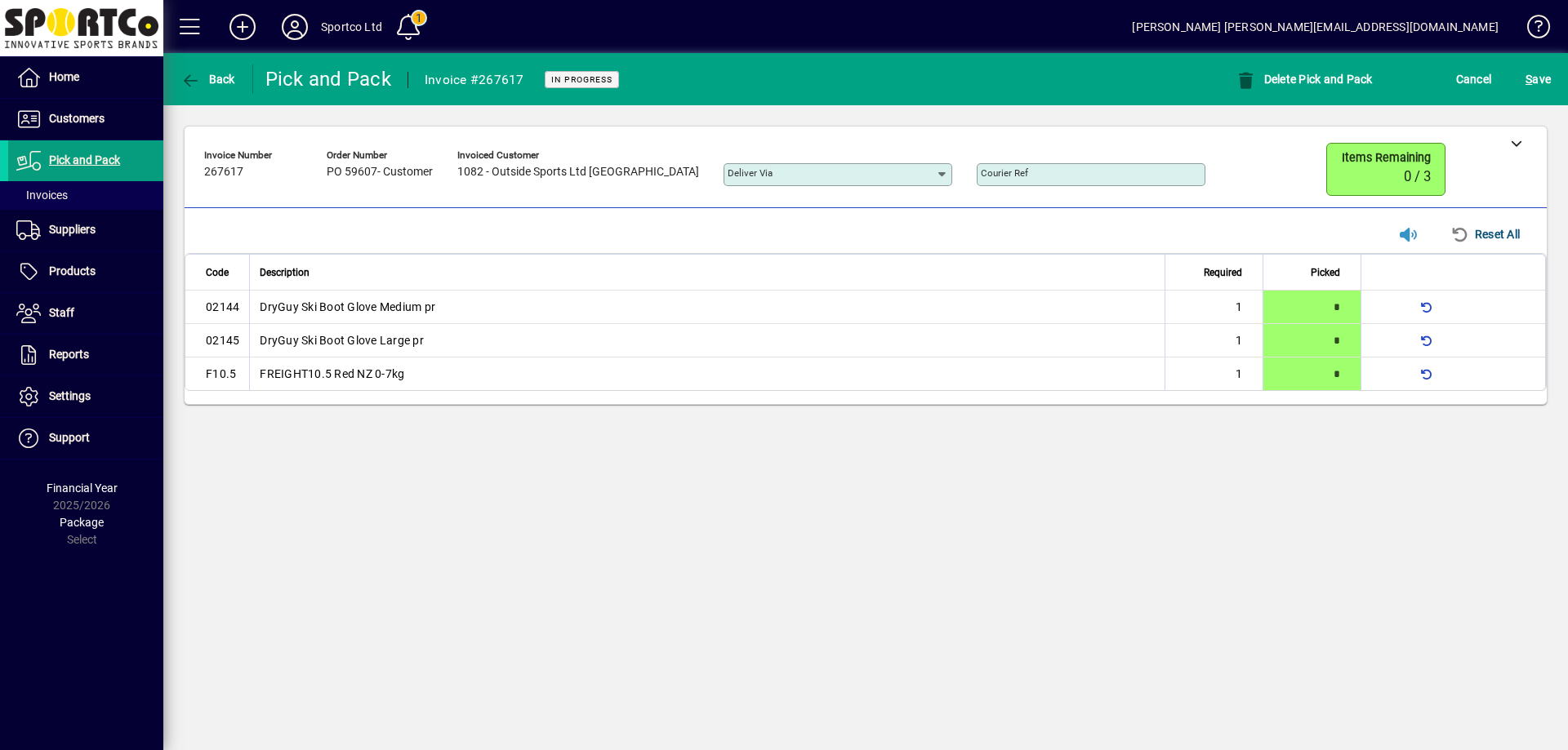
click at [1556, 73] on div "S ave" at bounding box center [1538, 79] width 60 height 30
click at [1536, 74] on span "S ave" at bounding box center [1537, 79] width 25 height 26
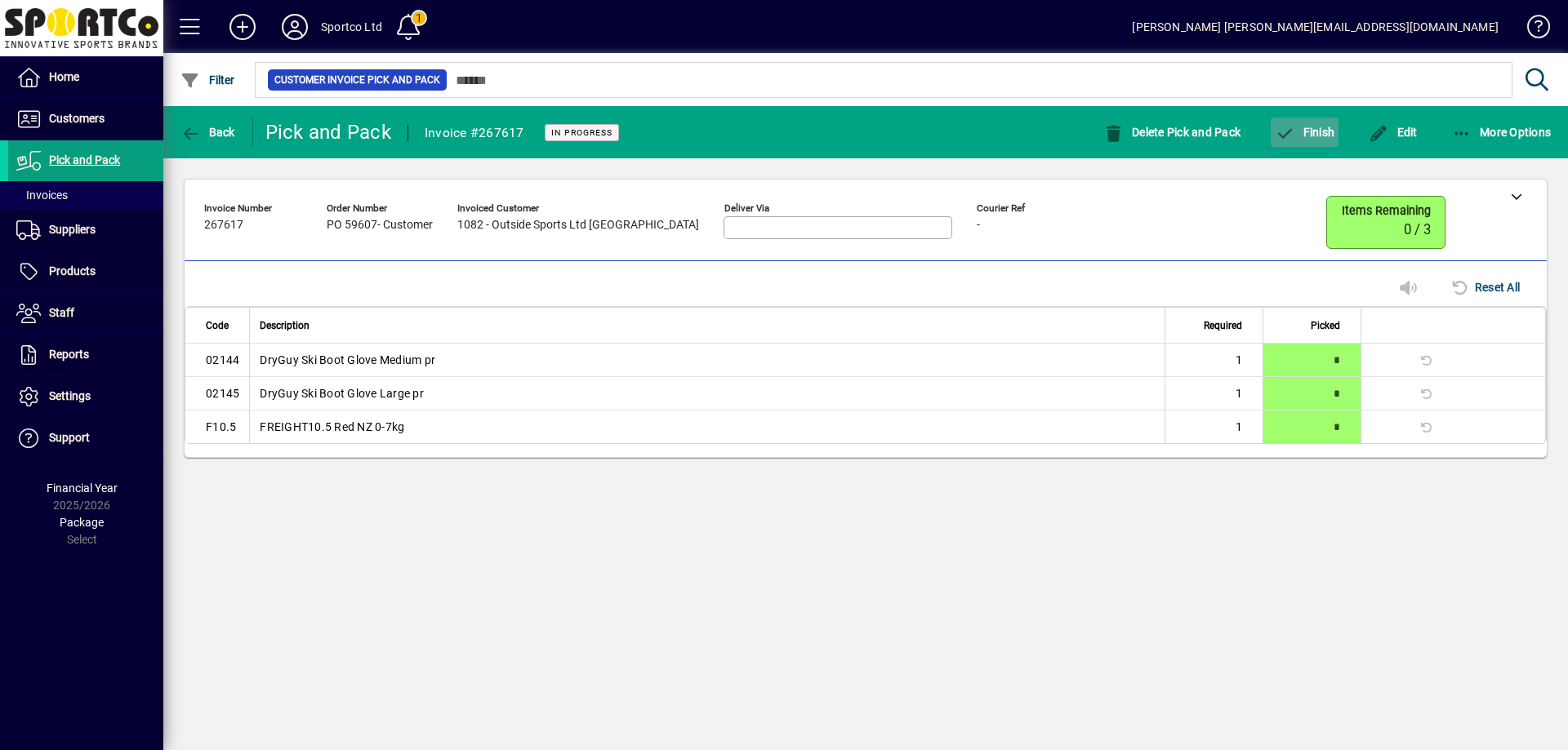
click at [1324, 123] on span "button" at bounding box center [1304, 132] width 68 height 39
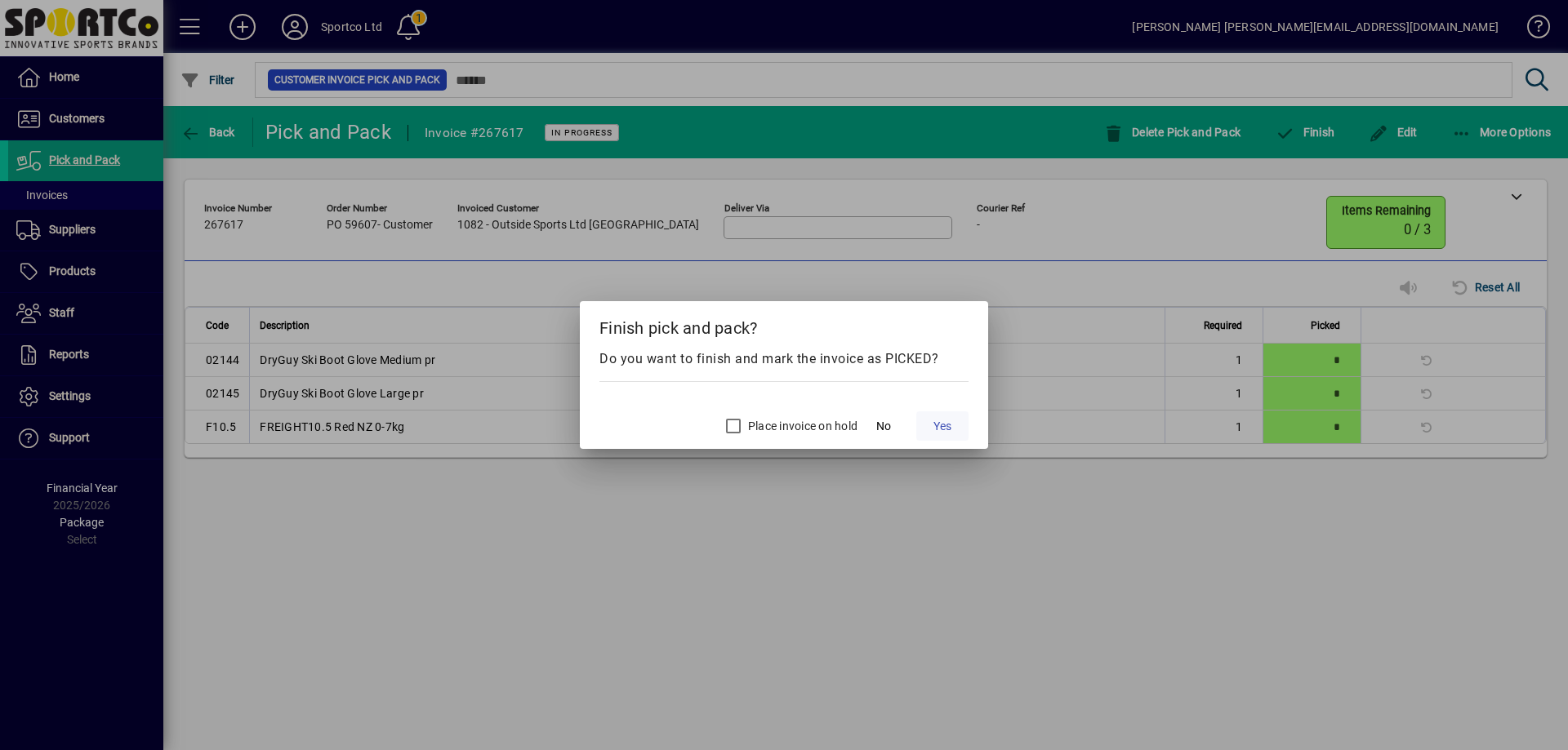
click at [947, 424] on span "Yes" at bounding box center [941, 426] width 18 height 17
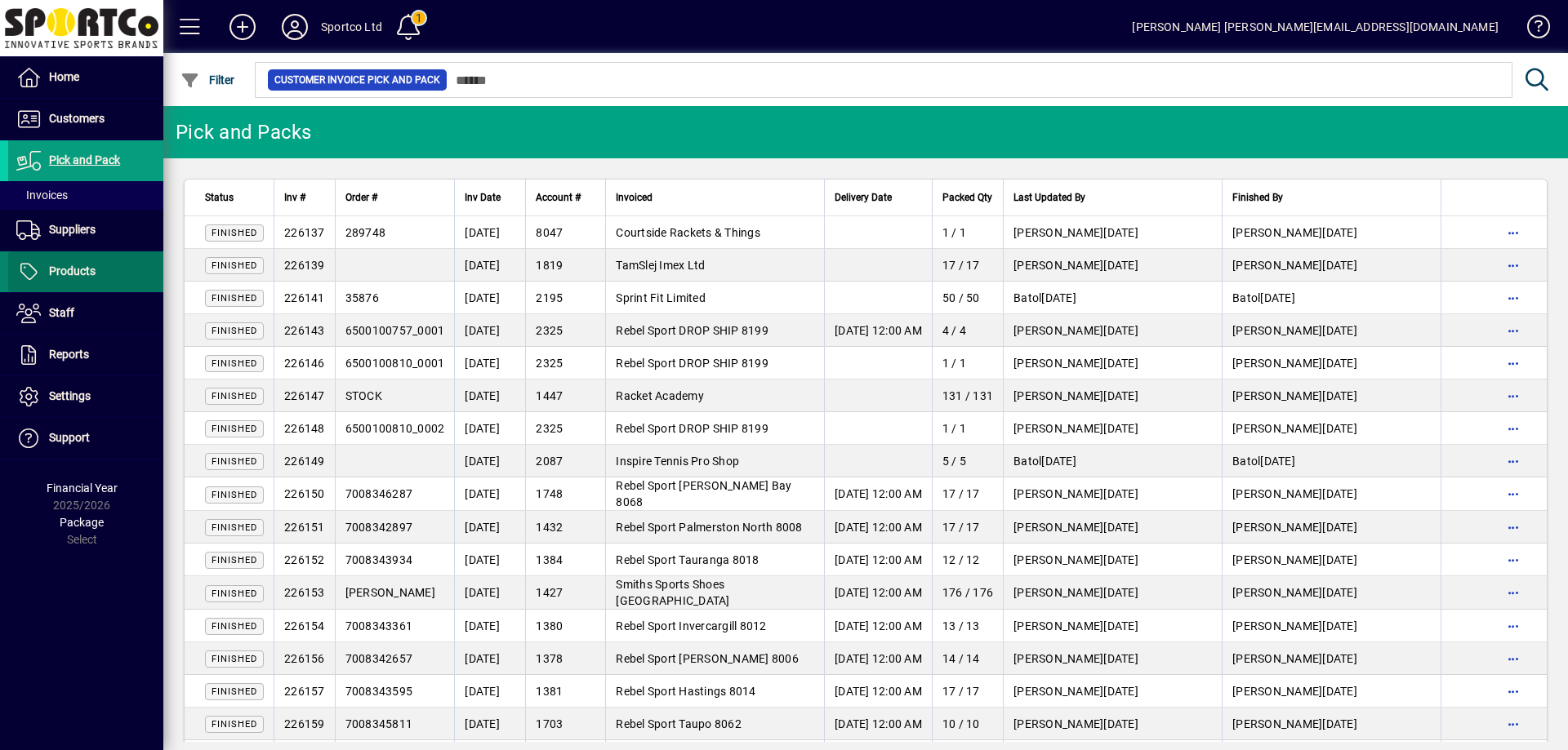
click at [70, 266] on span "Products" at bounding box center [73, 271] width 47 height 13
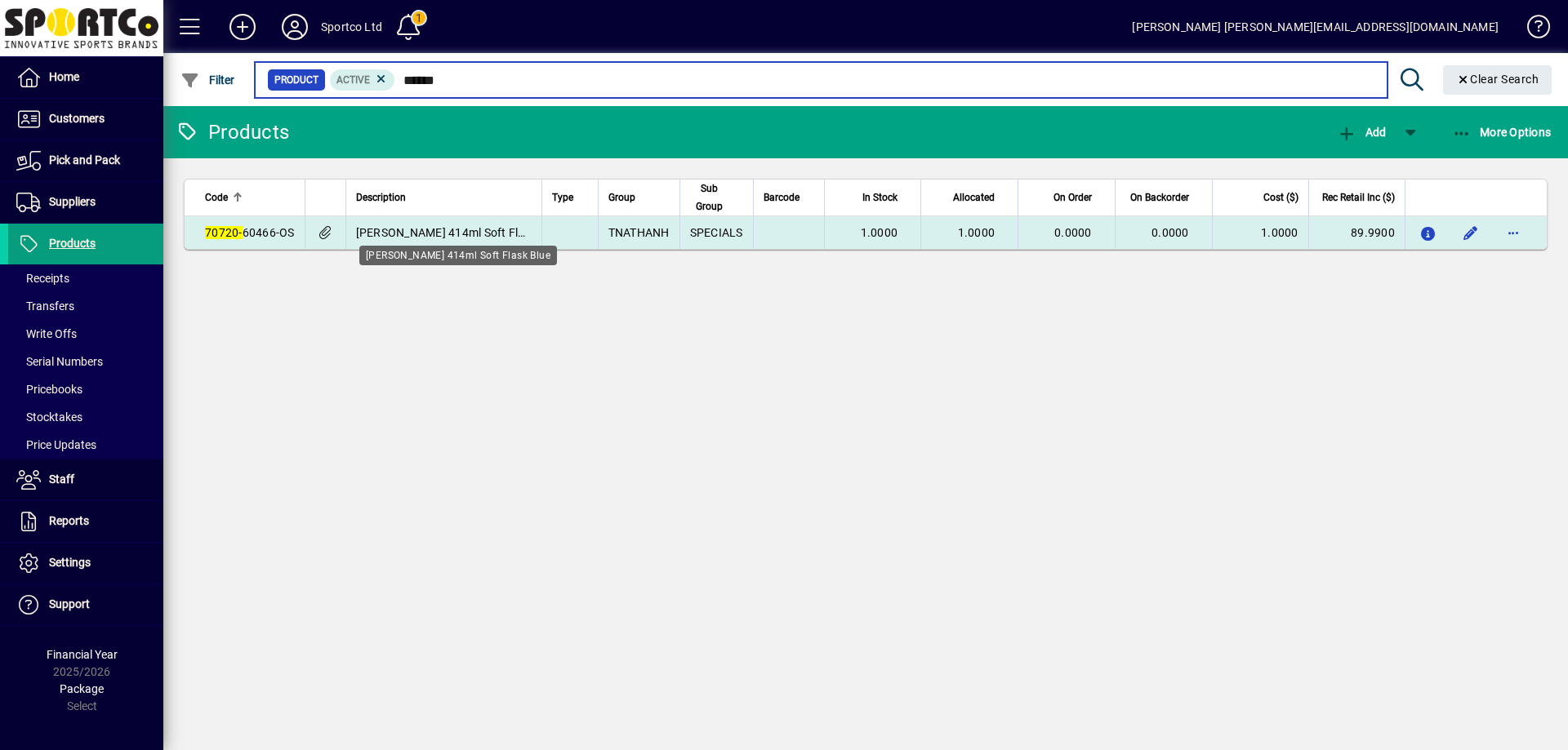
type input "******"
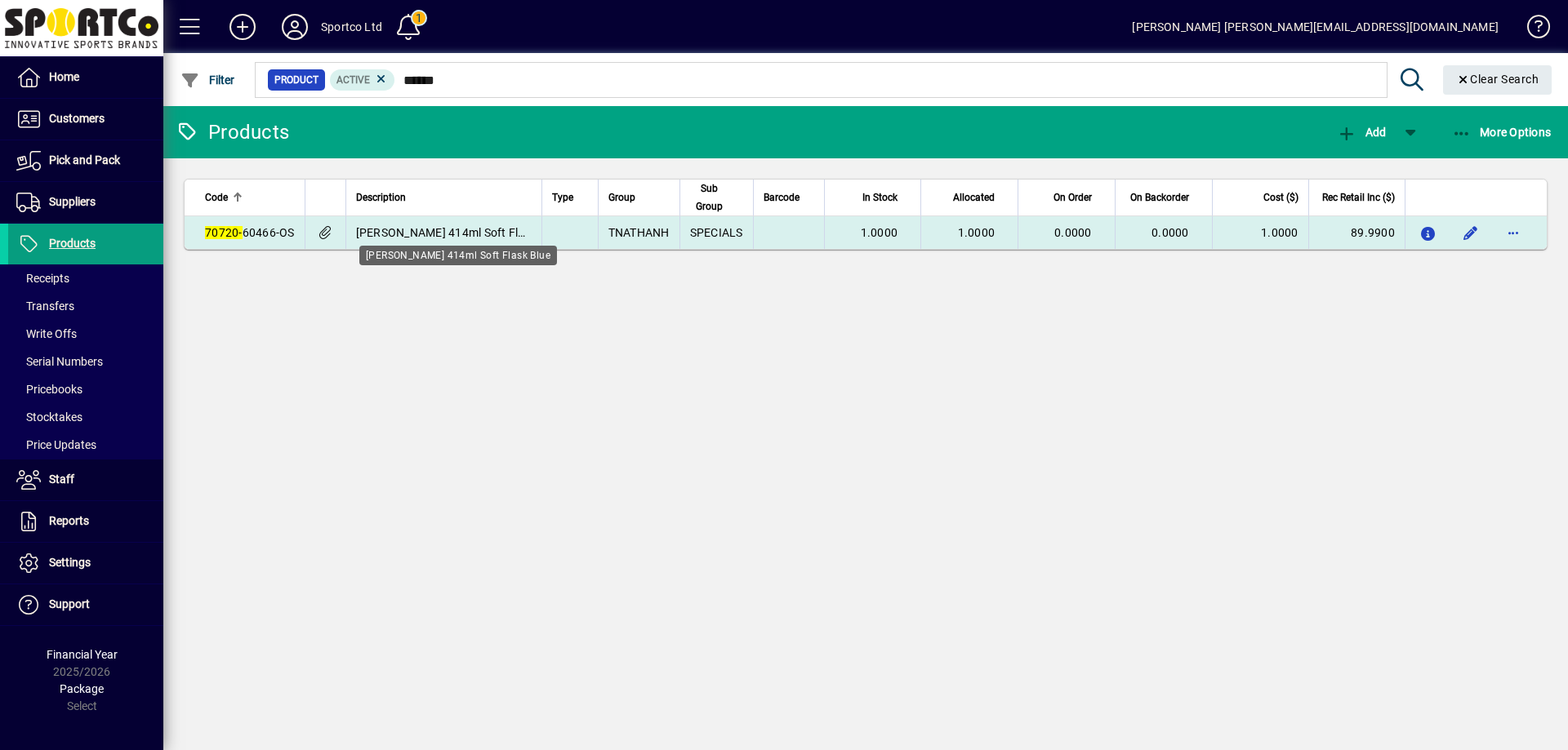
click at [396, 233] on span "[PERSON_NAME] 414ml Soft Flask Blue" at bounding box center [459, 233] width 207 height 13
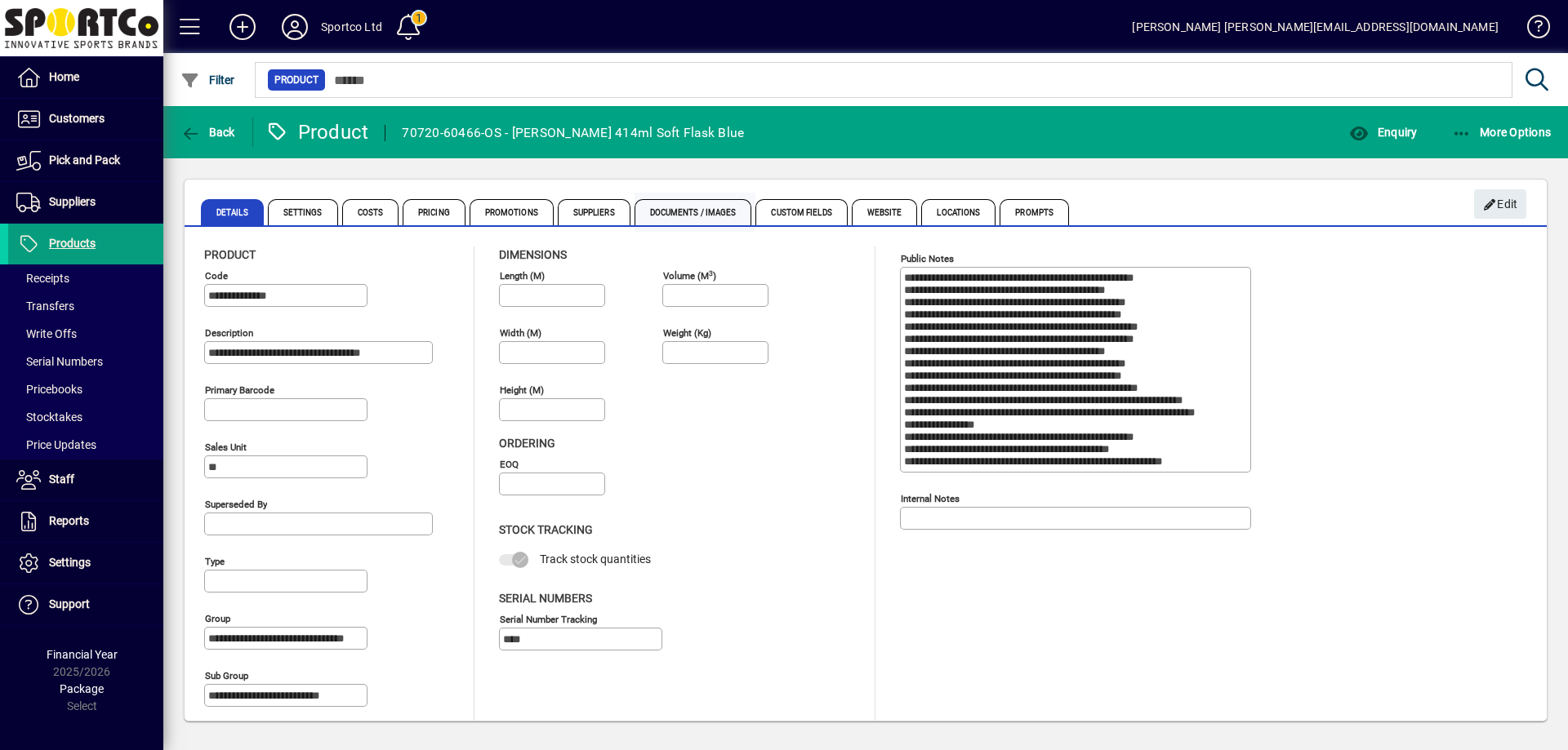
click at [704, 204] on span "Documents / Images" at bounding box center [693, 212] width 117 height 26
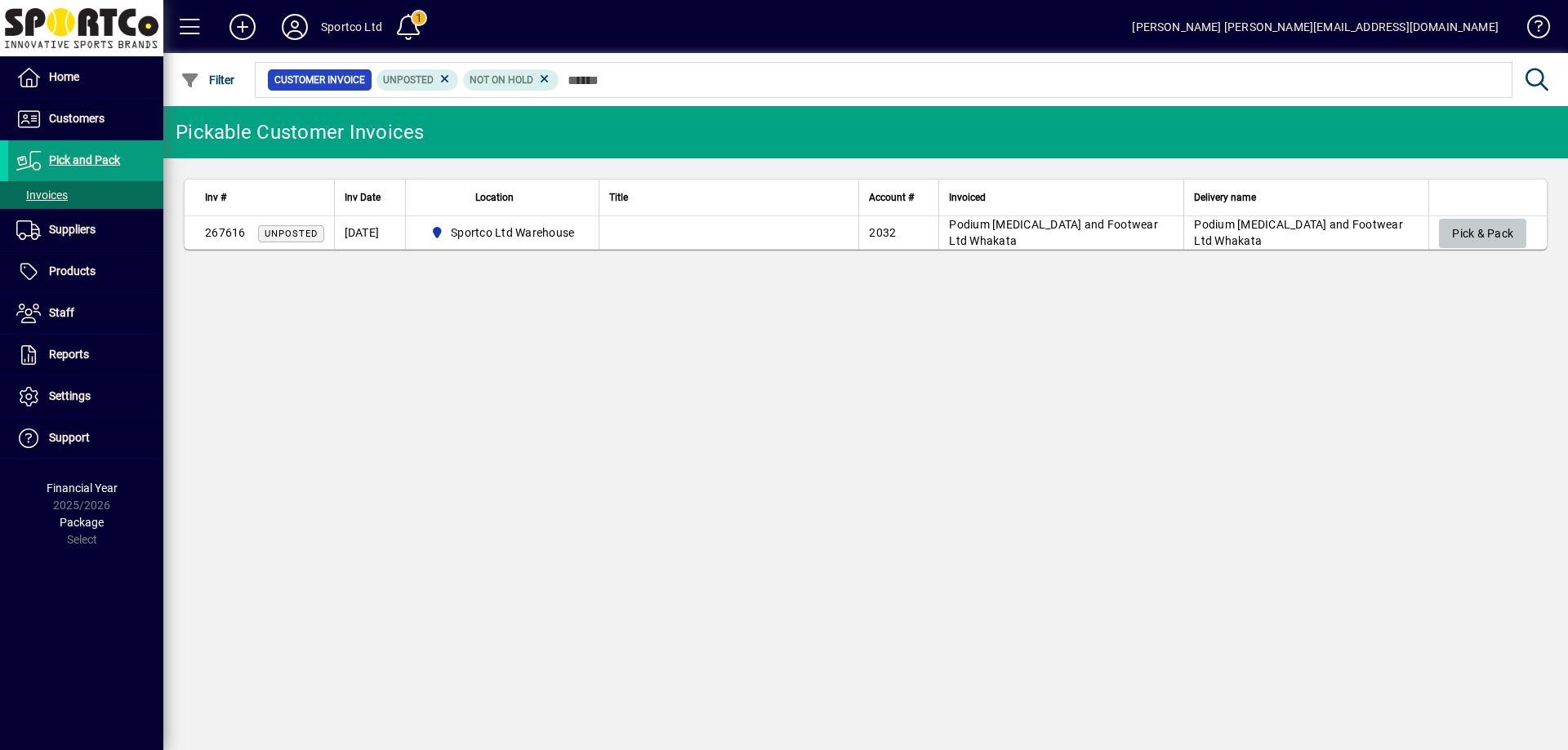
click at [1470, 224] on span "Pick & Pack" at bounding box center [1482, 234] width 61 height 27
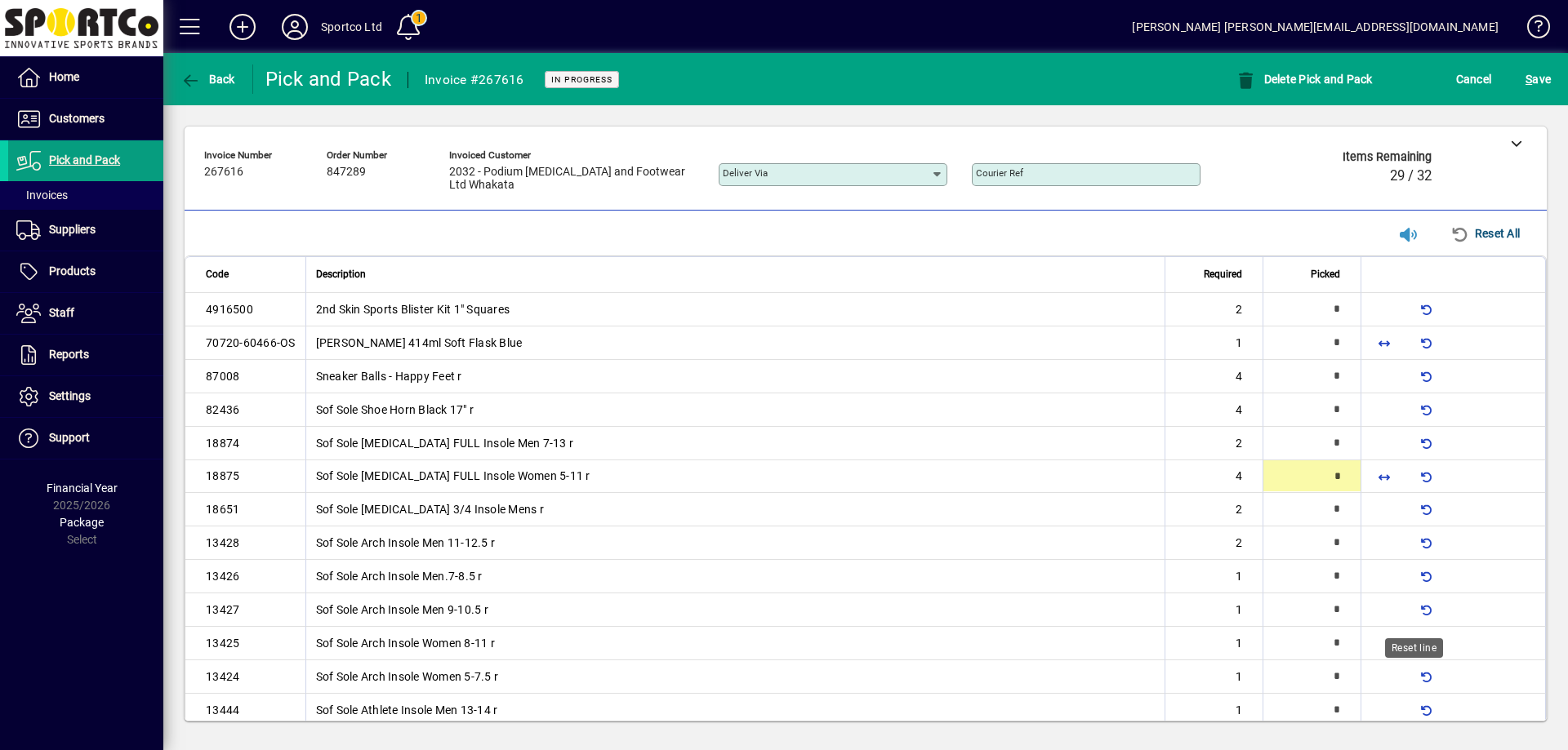
type input "*"
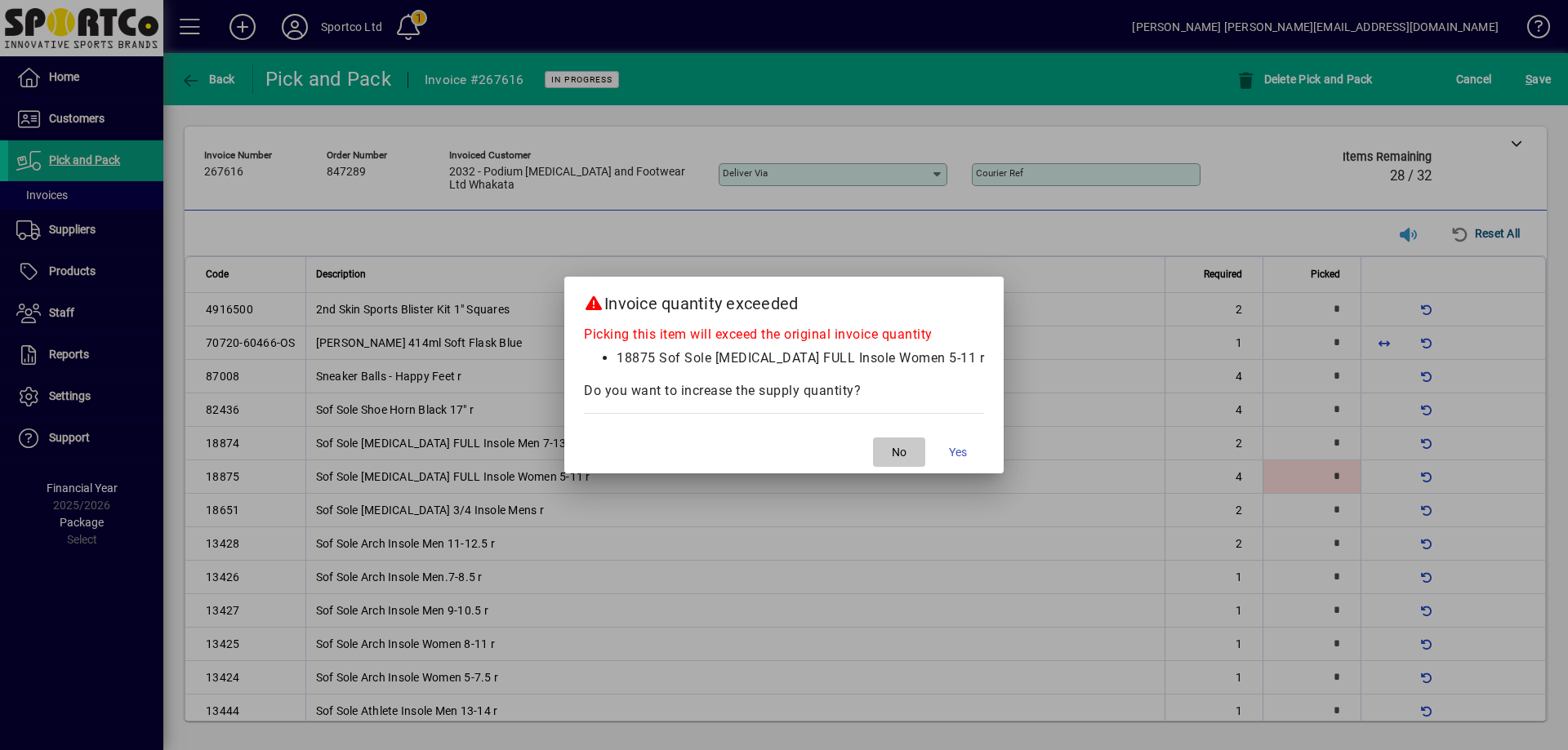
click at [872, 446] on span "button" at bounding box center [899, 452] width 52 height 39
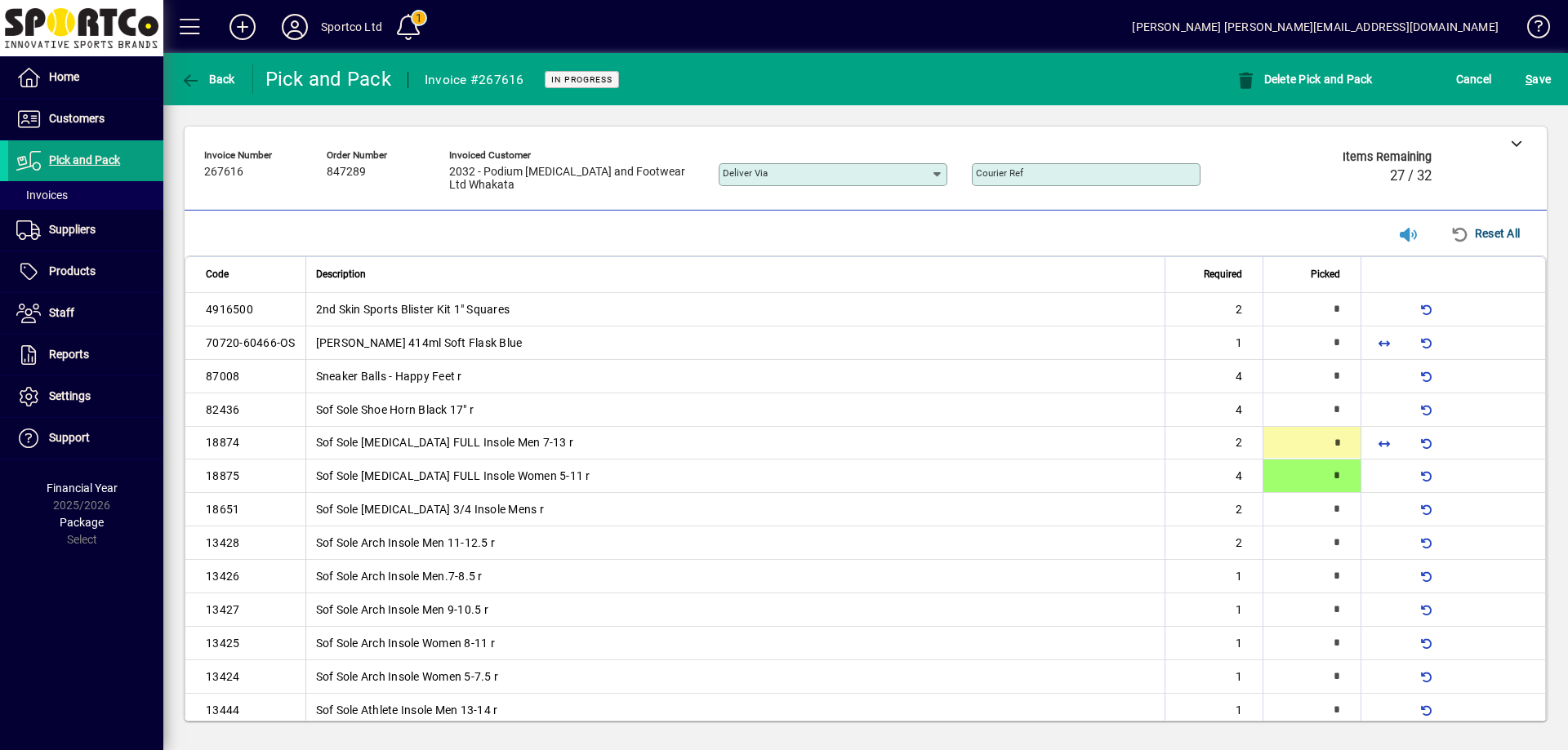
type input "*"
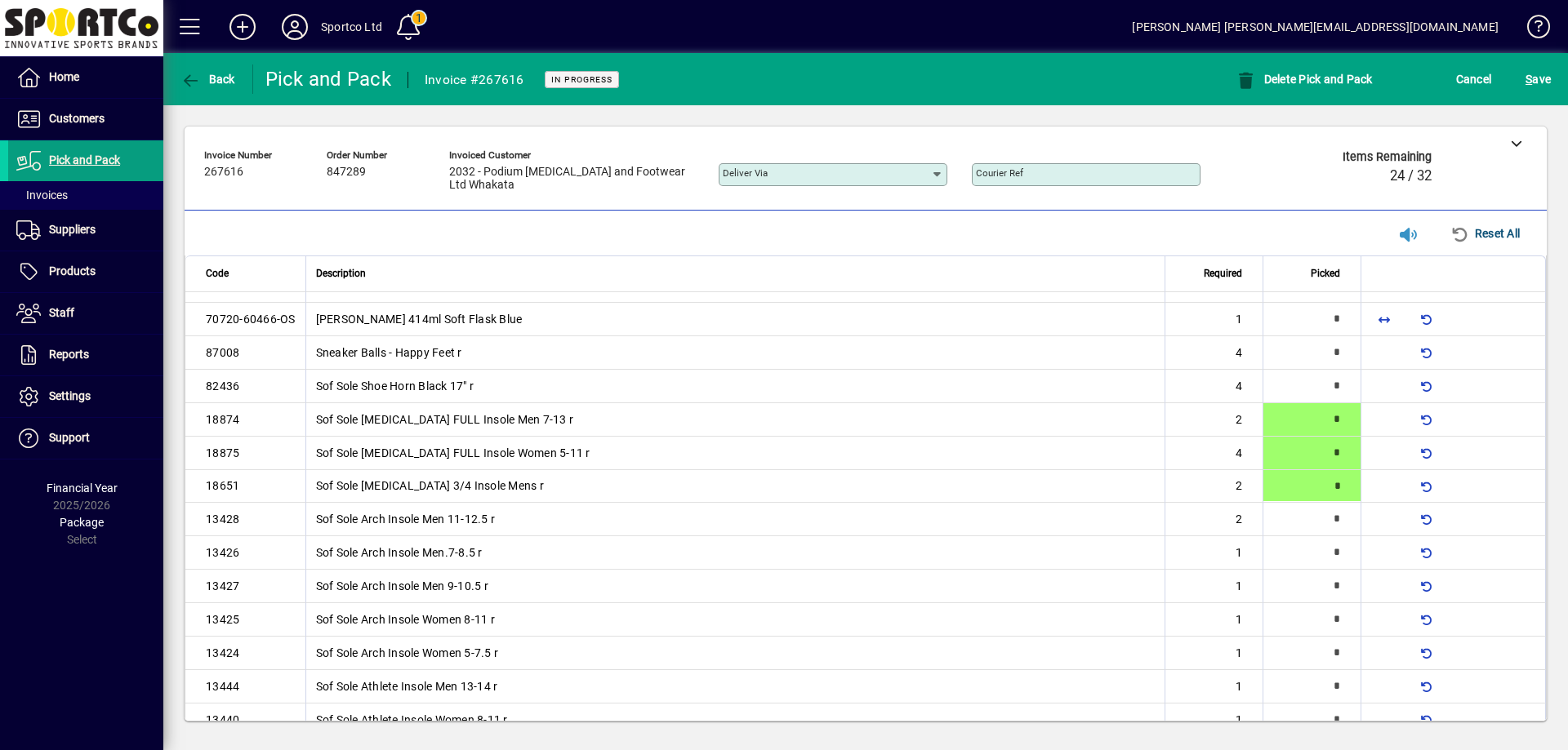
type input "*"
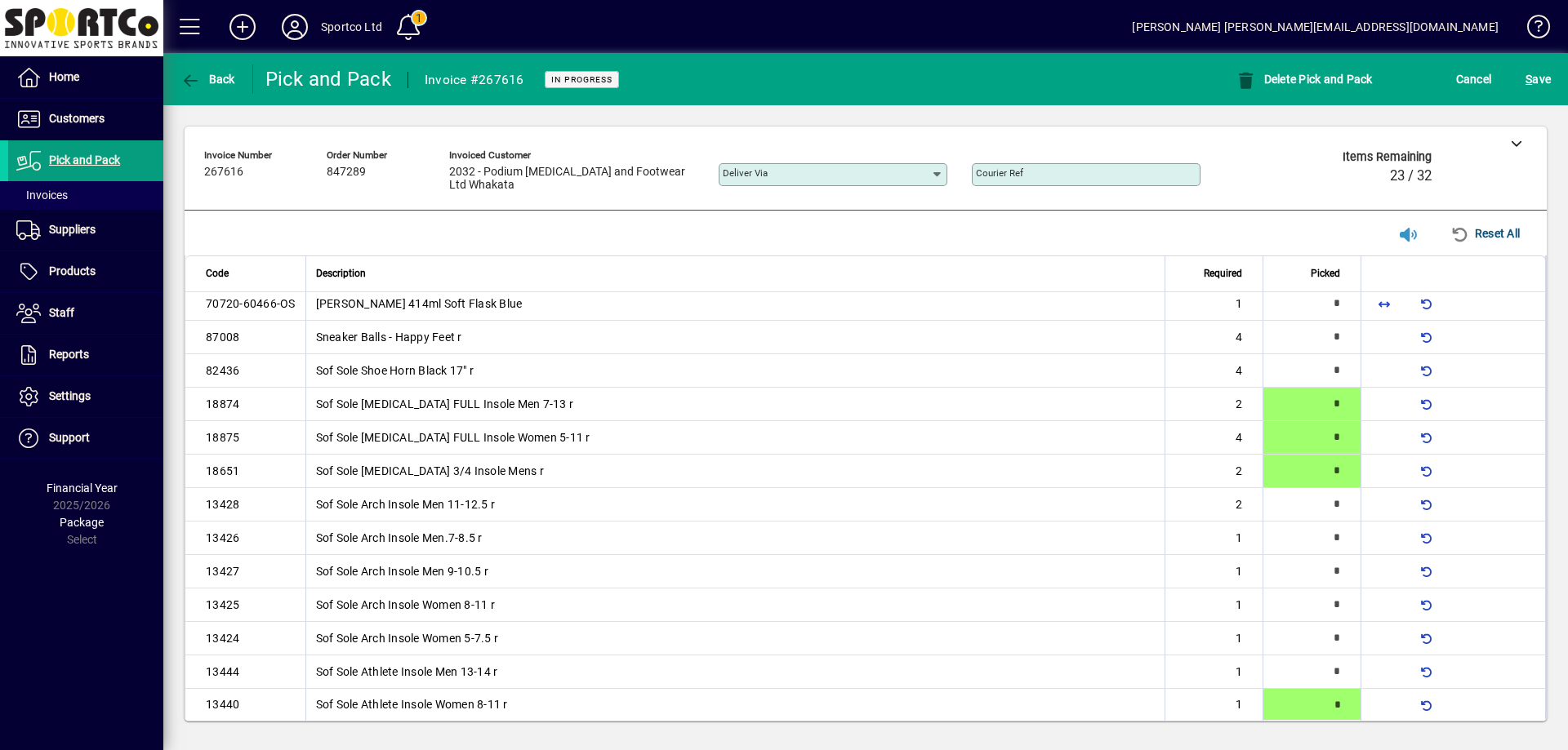
type input "*"
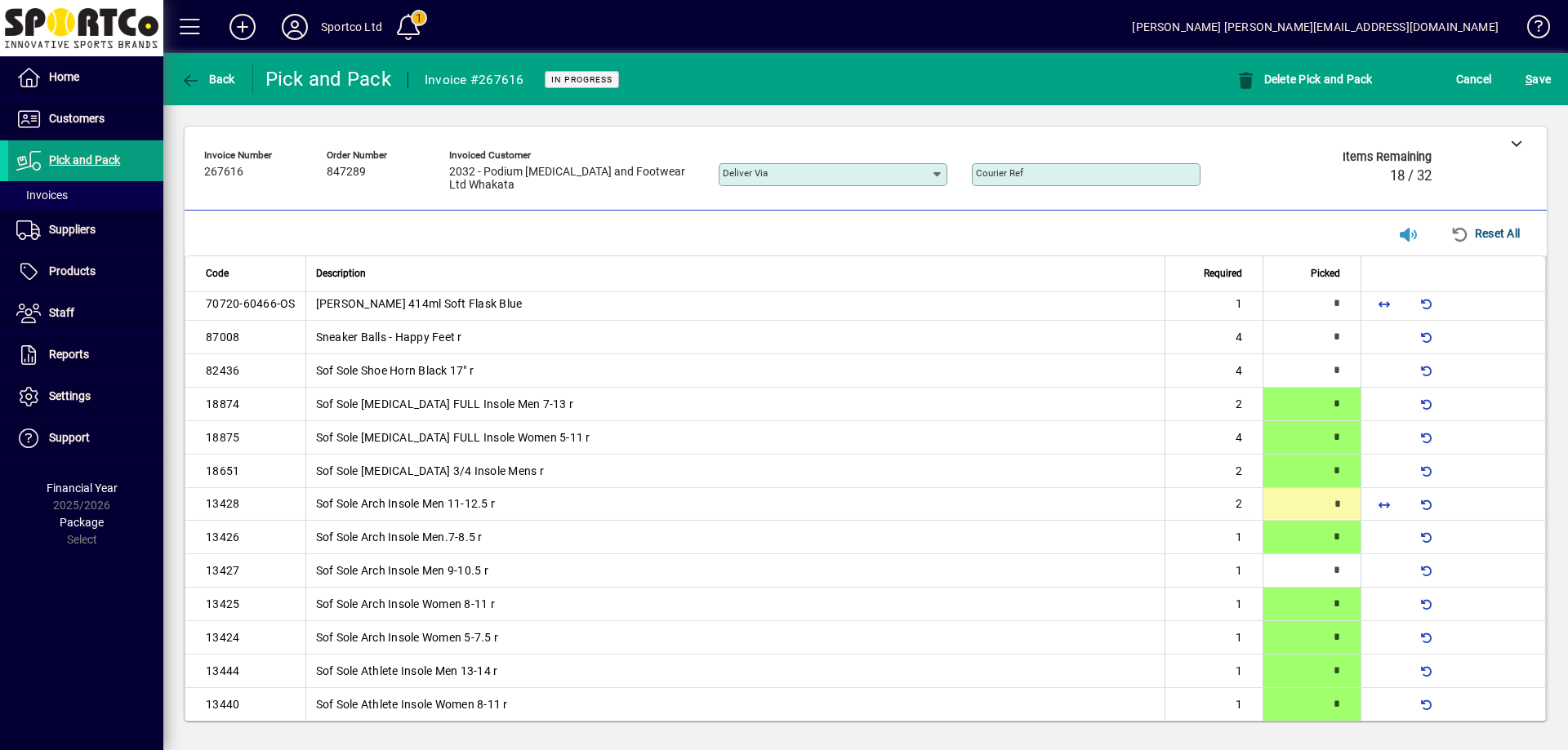
type input "*"
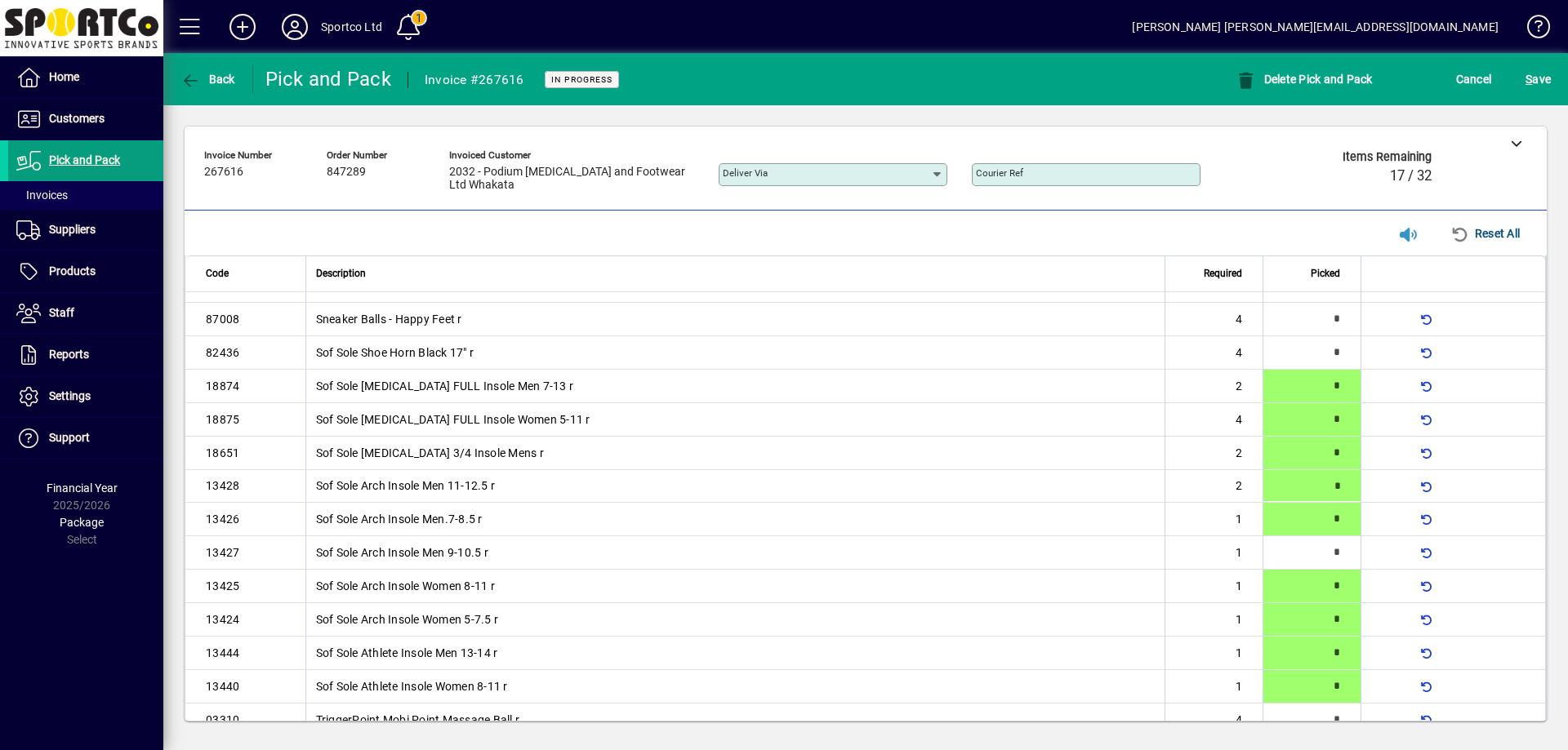
type input "*"
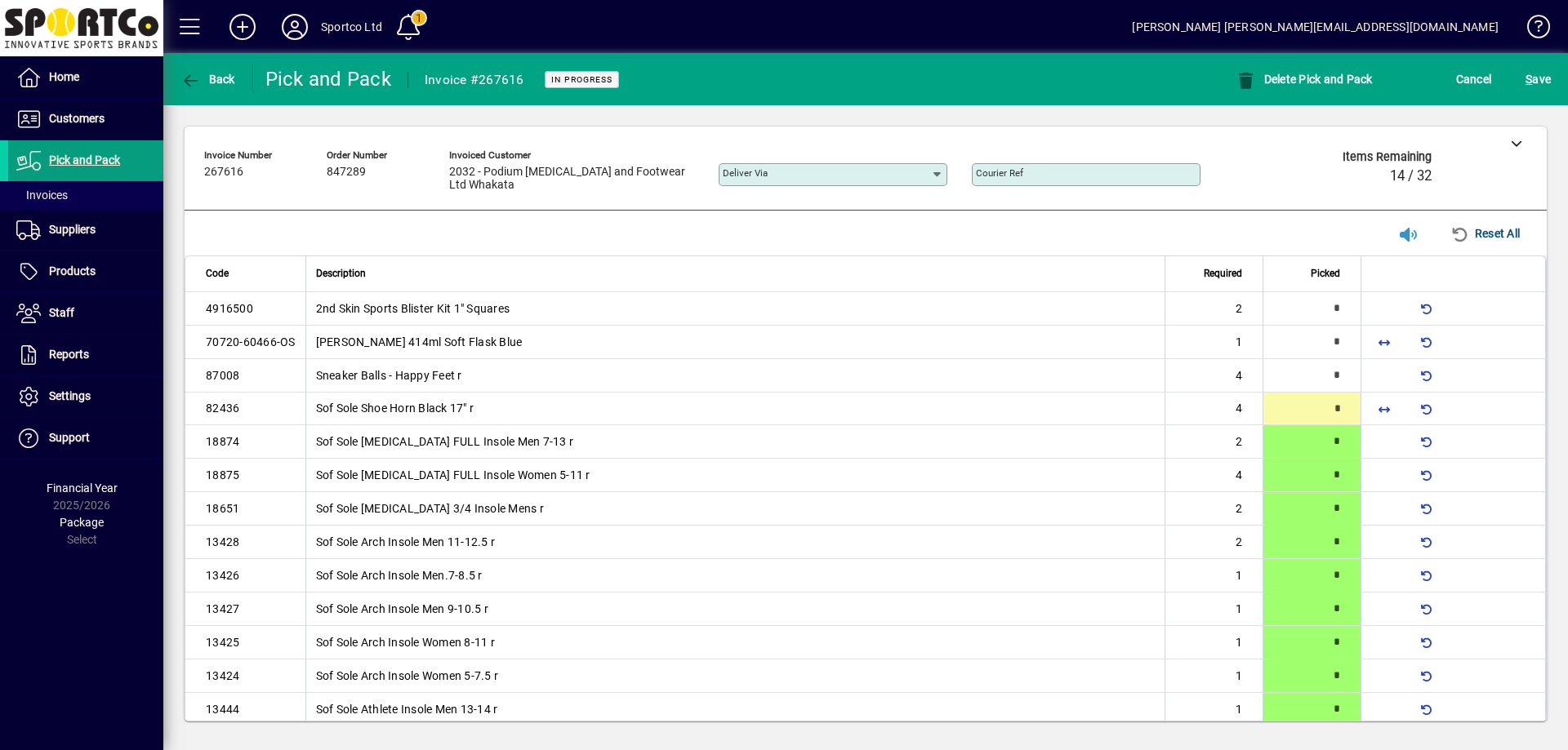
scroll to position [0, 0]
type input "*"
drag, startPoint x: 1377, startPoint y: 344, endPoint x: 1370, endPoint y: 350, distance: 9.2
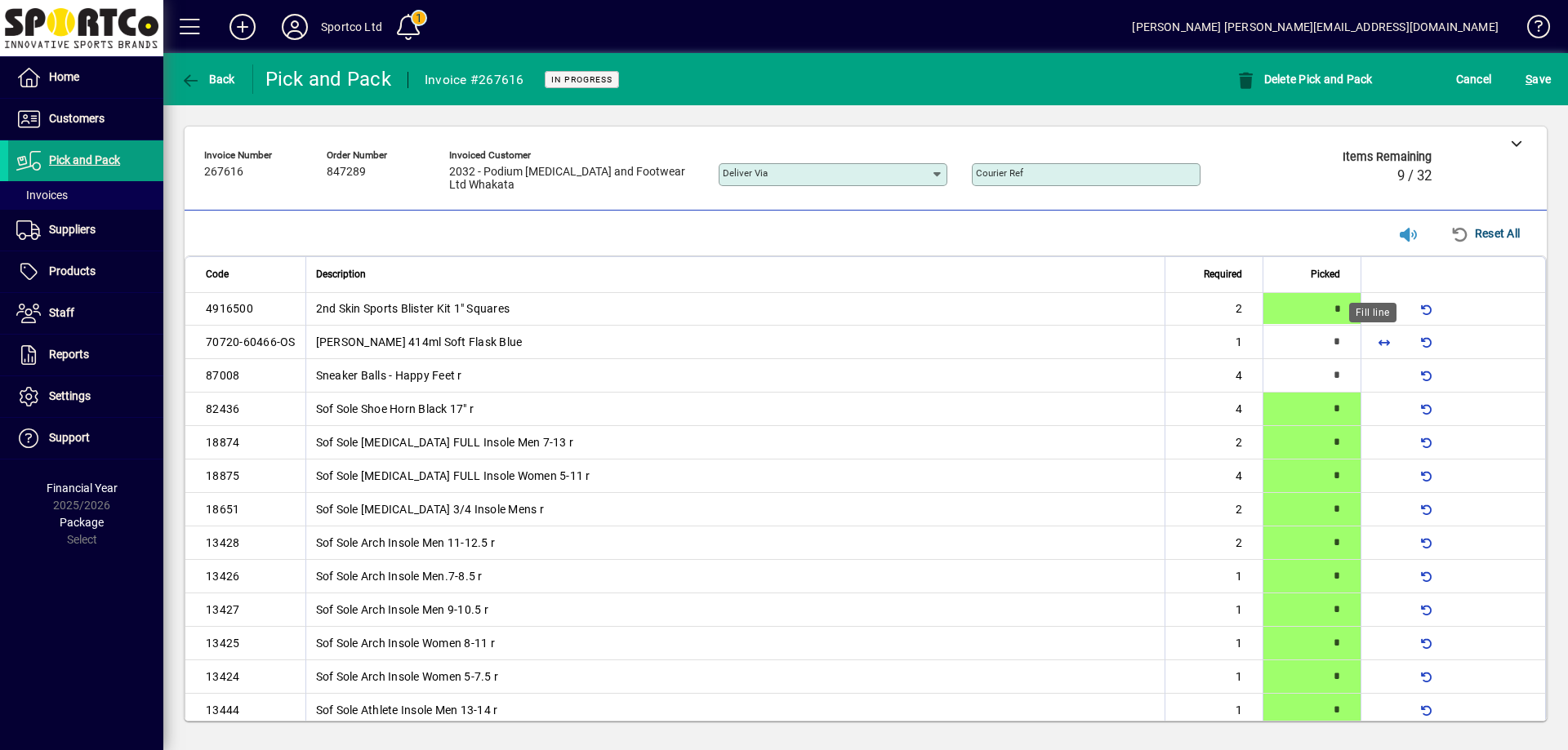
click at [1373, 347] on span "button" at bounding box center [1384, 342] width 39 height 39
type input "*"
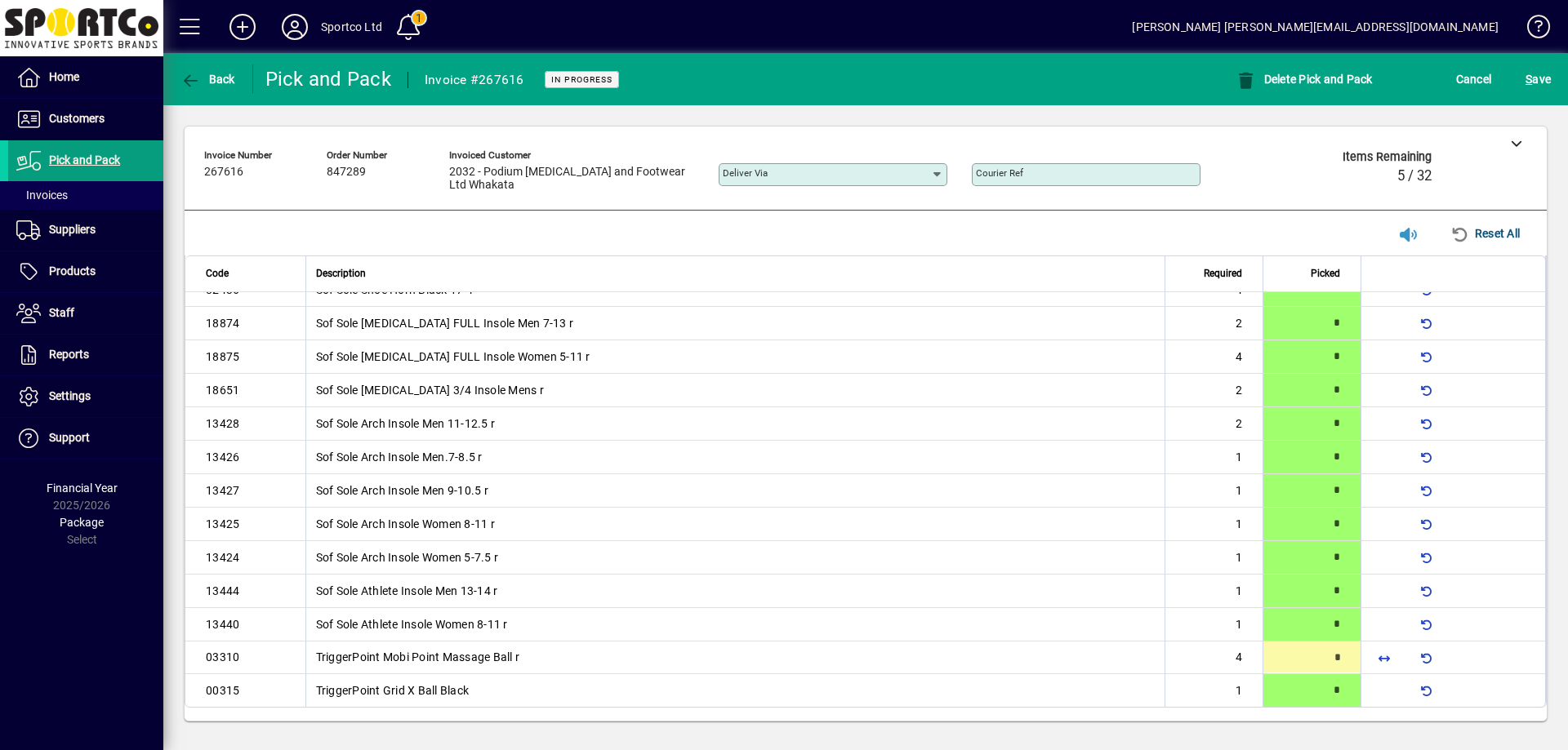
type input "*"
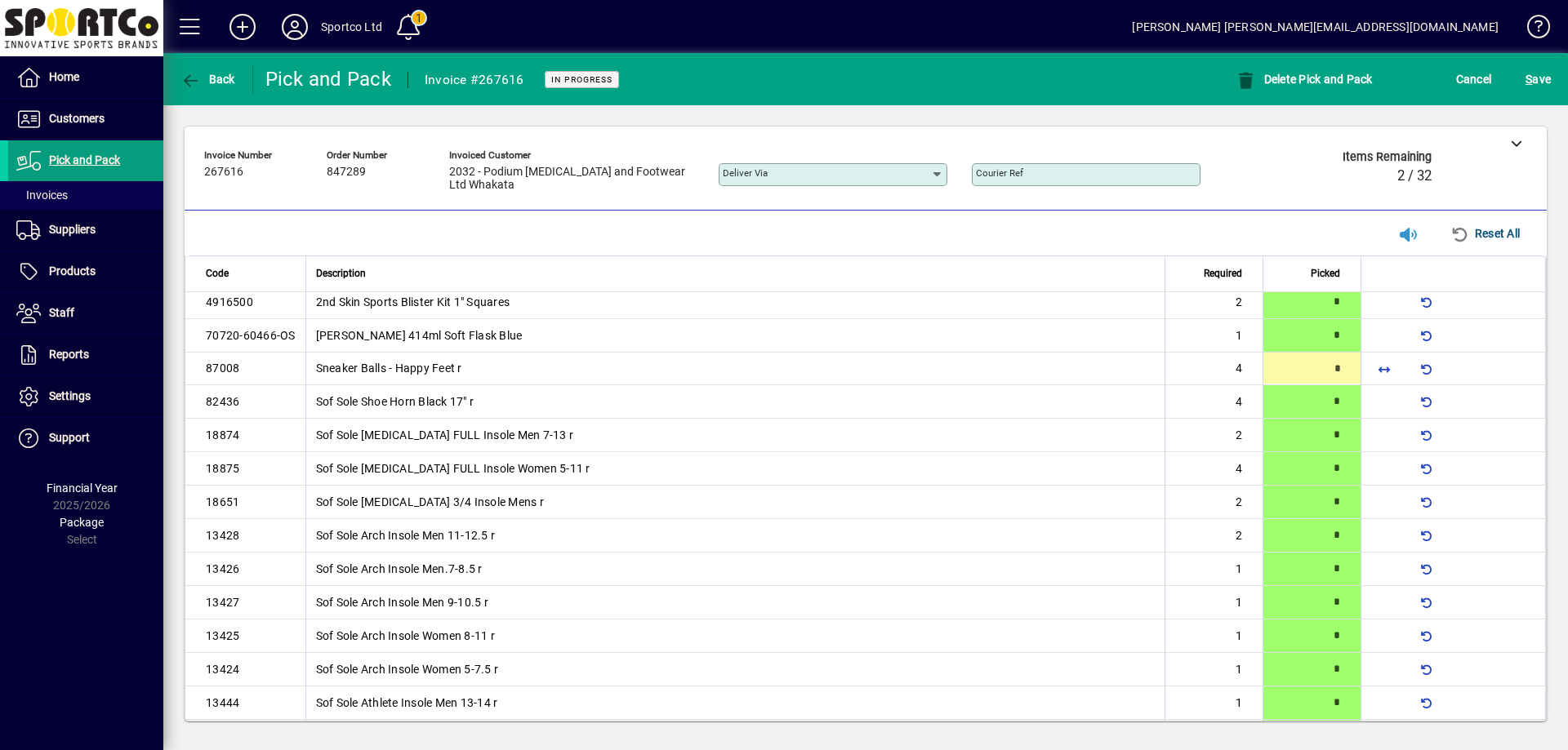
scroll to position [0, 0]
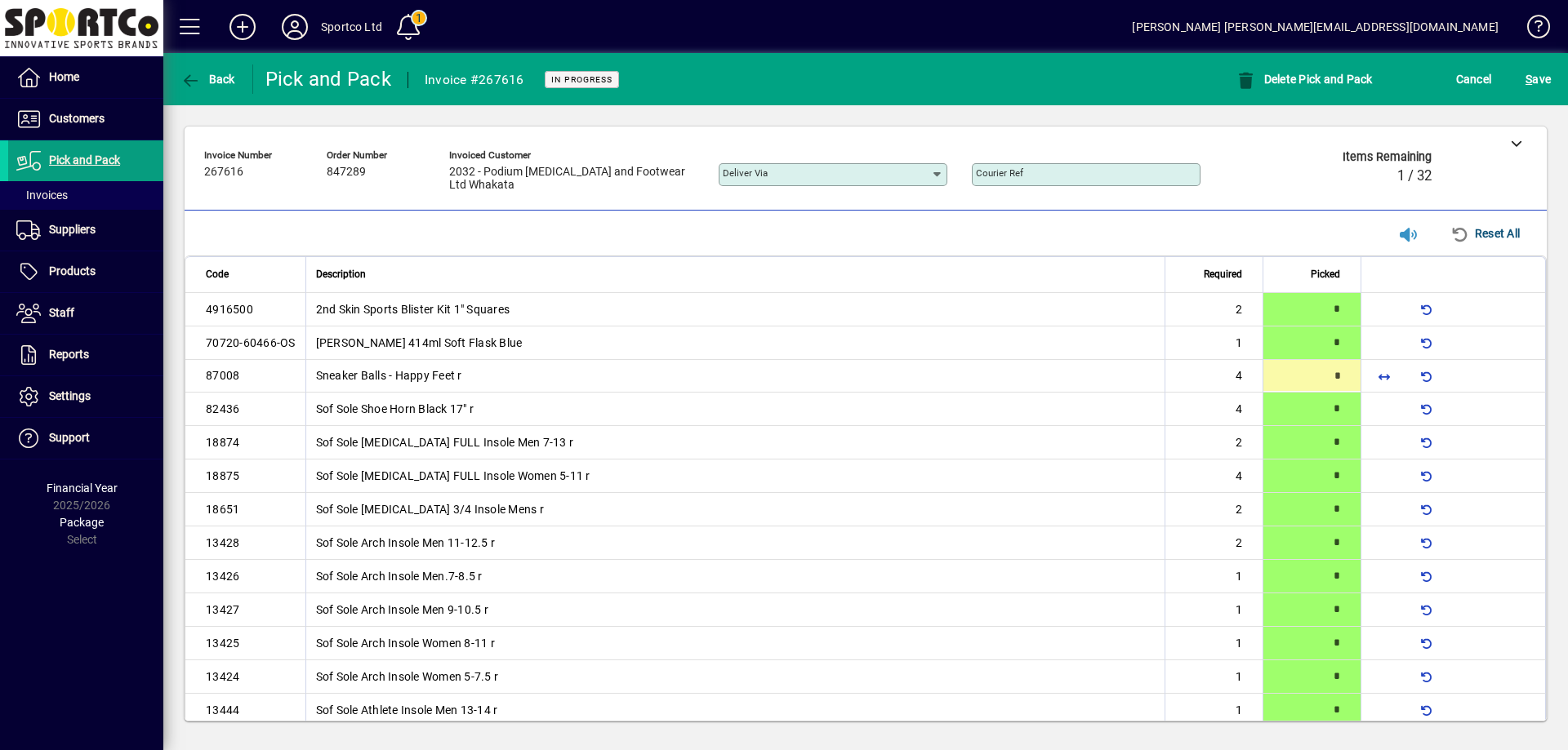
type input "*"
click at [1558, 83] on div "S ave" at bounding box center [1538, 79] width 60 height 30
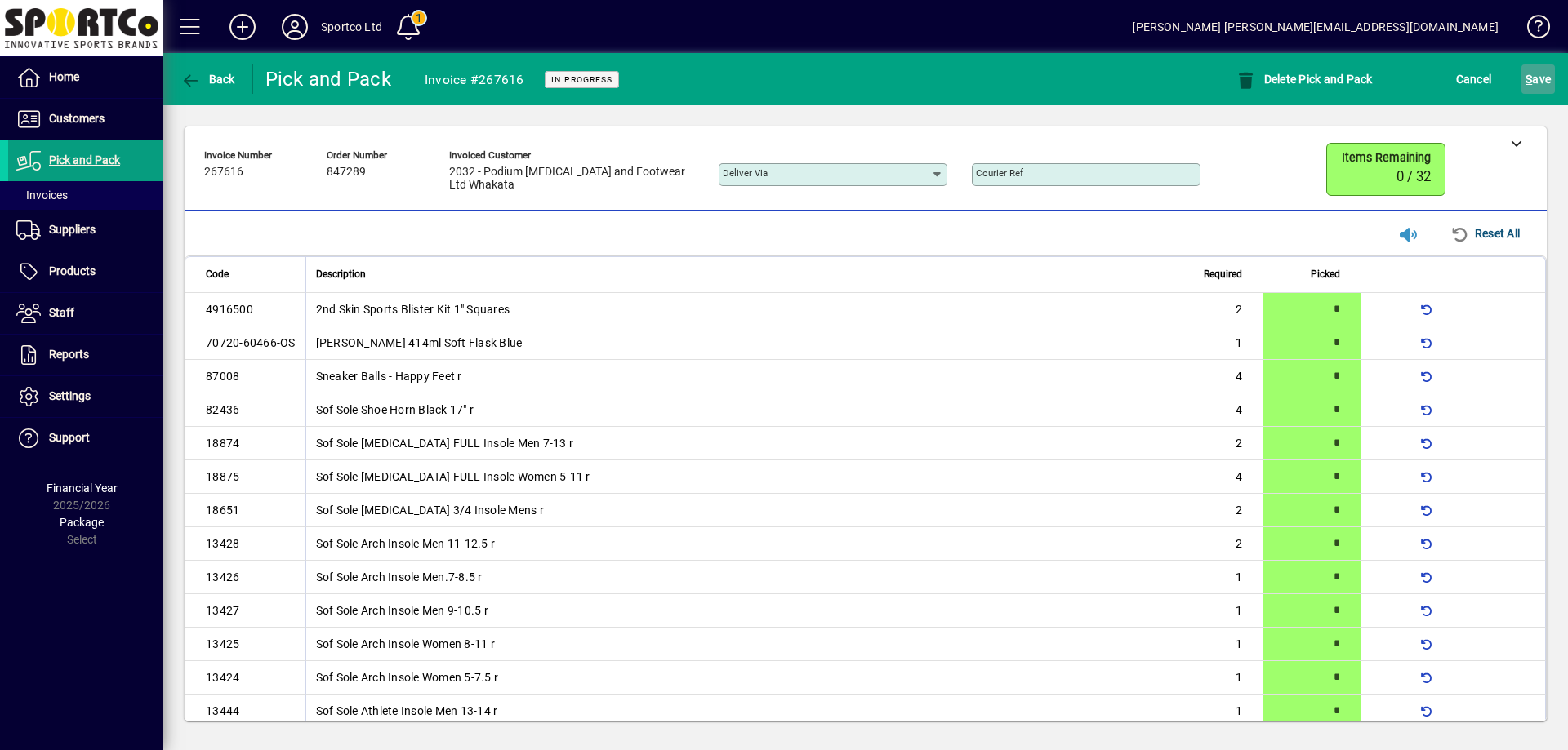
click at [1538, 71] on span "S ave" at bounding box center [1537, 79] width 25 height 26
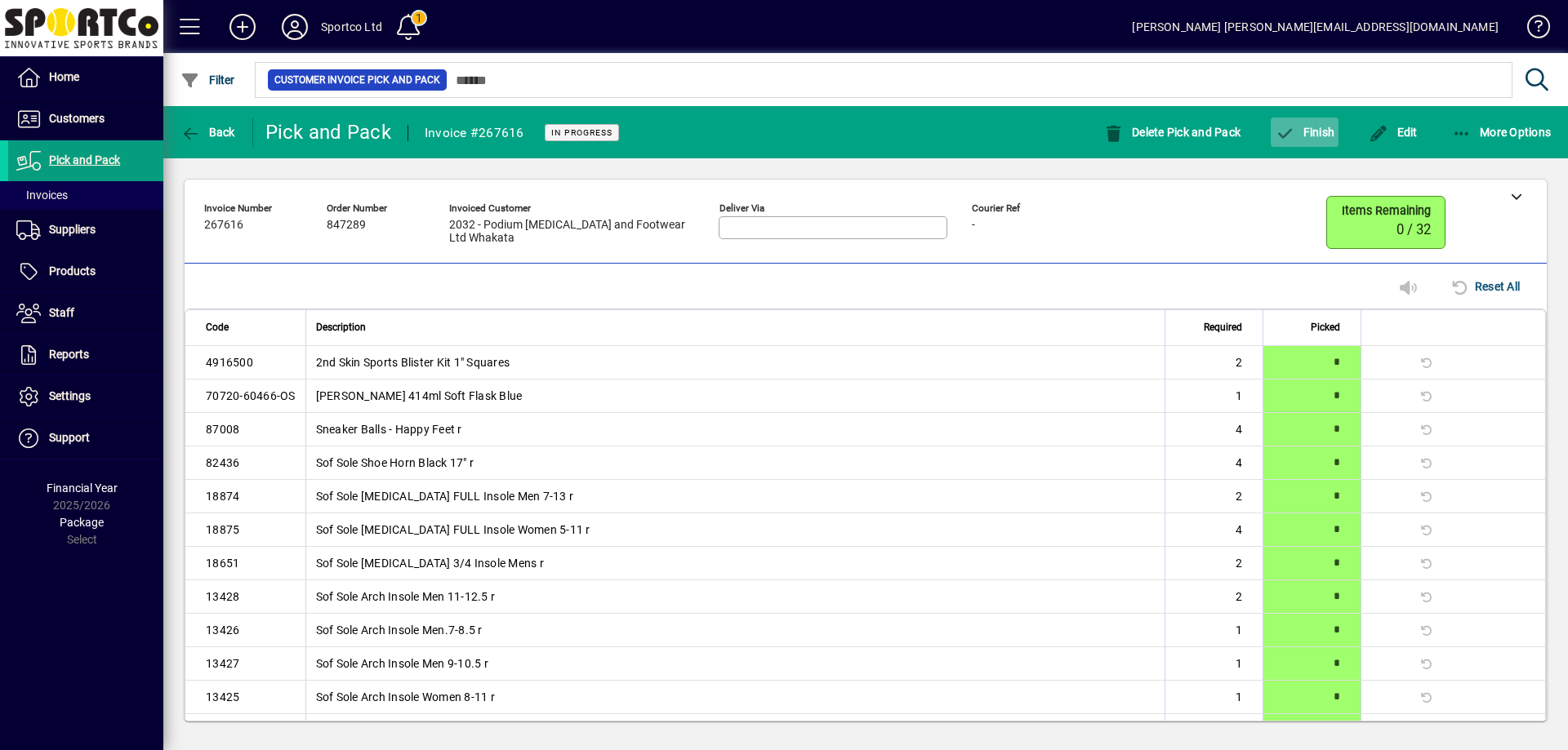
click at [1329, 127] on span "Finish" at bounding box center [1304, 132] width 60 height 13
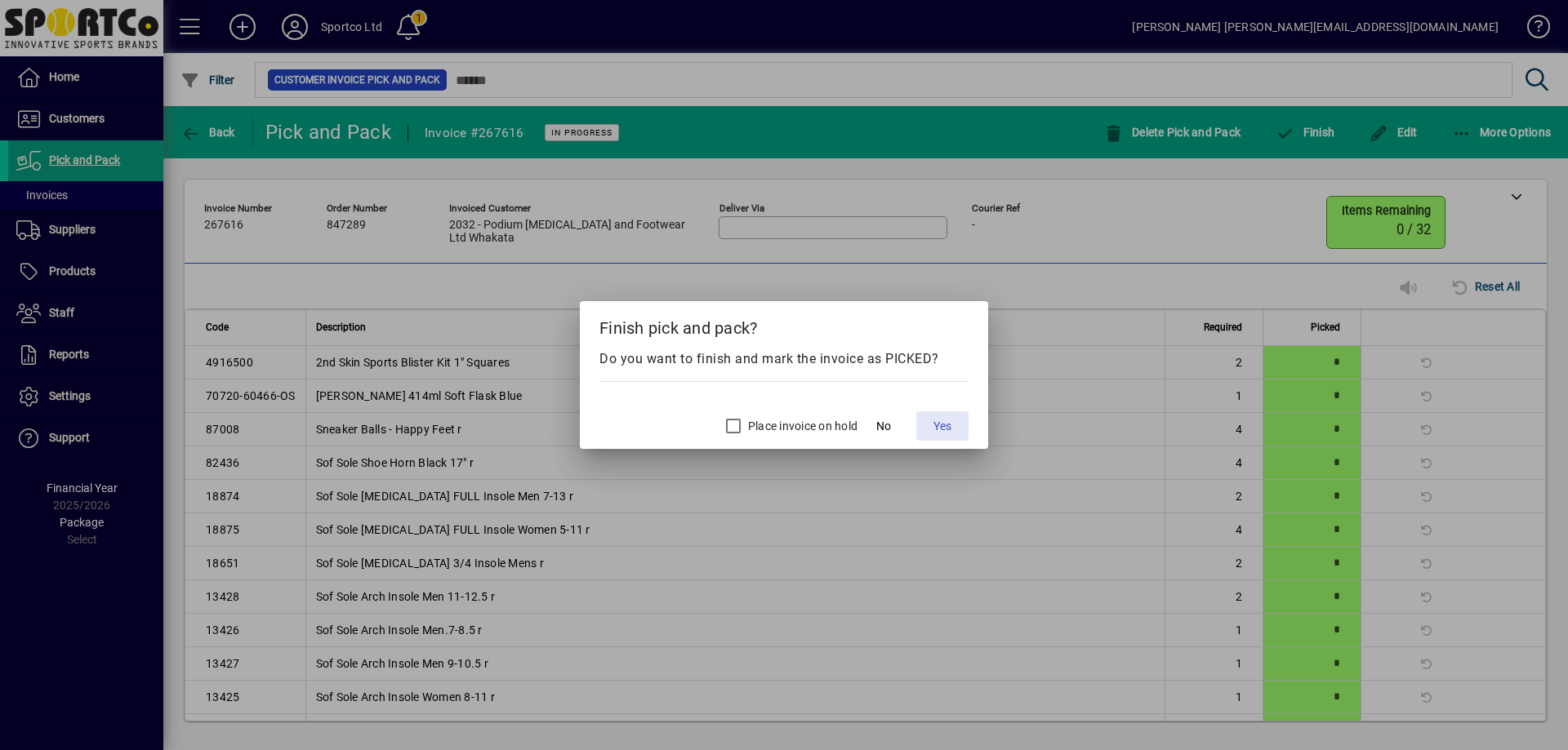
click at [952, 421] on span "Yes" at bounding box center [941, 426] width 18 height 17
